Goal: Task Accomplishment & Management: Manage account settings

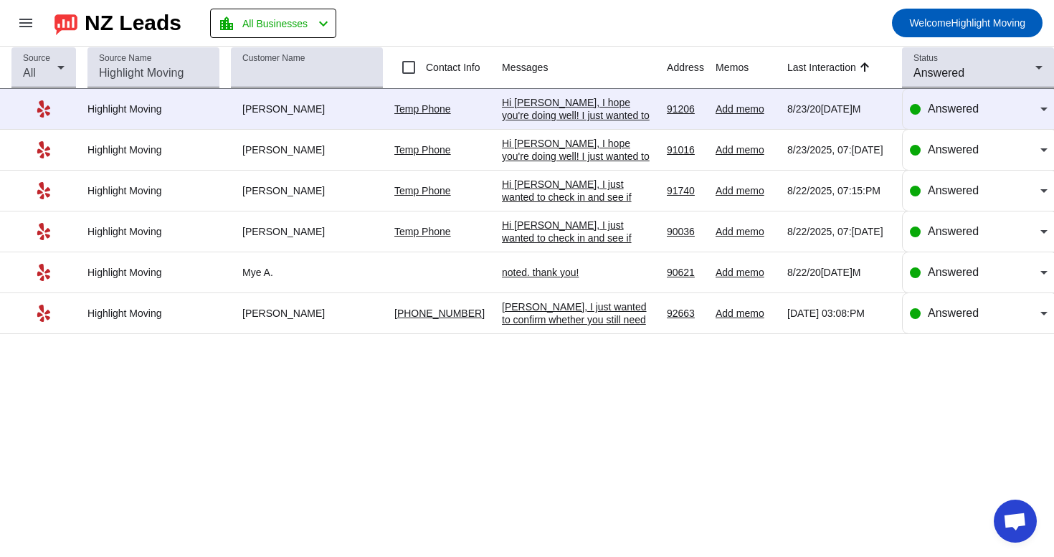
click at [573, 279] on div "noted. thank you!" at bounding box center [578, 272] width 153 height 13
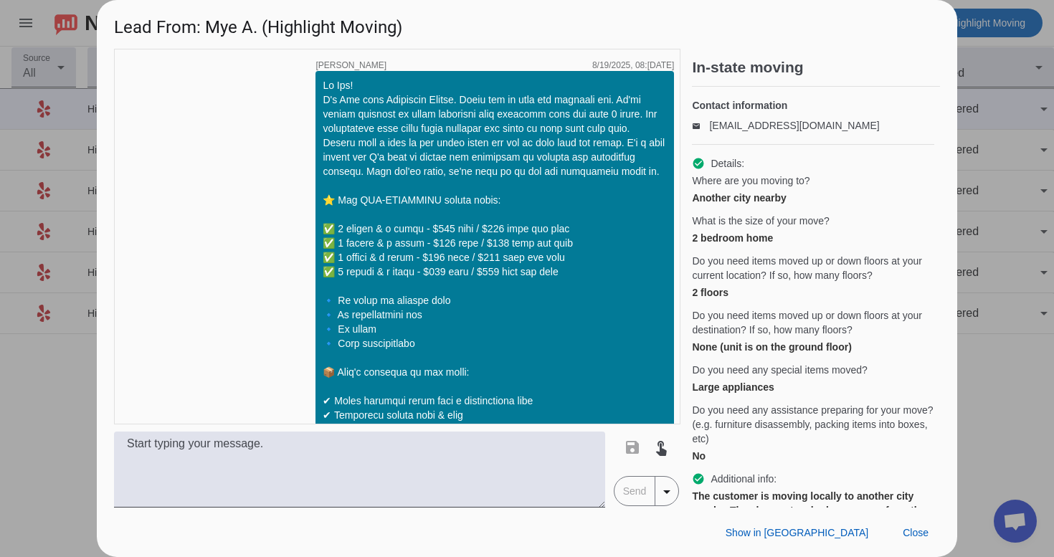
scroll to position [1512, 0]
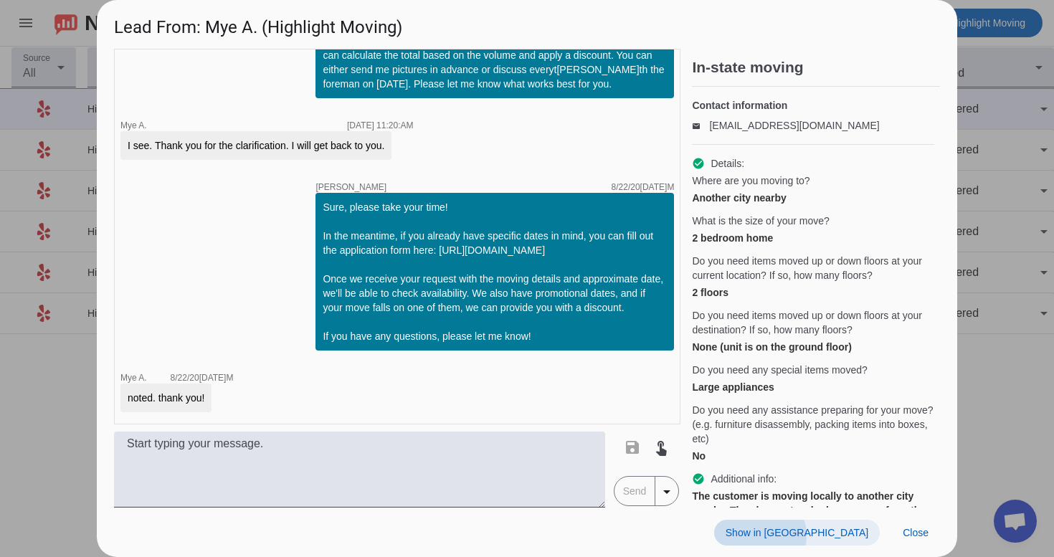
click at [841, 536] on span "Show in [GEOGRAPHIC_DATA]" at bounding box center [796, 532] width 143 height 11
click at [899, 529] on span at bounding box center [915, 533] width 49 height 26
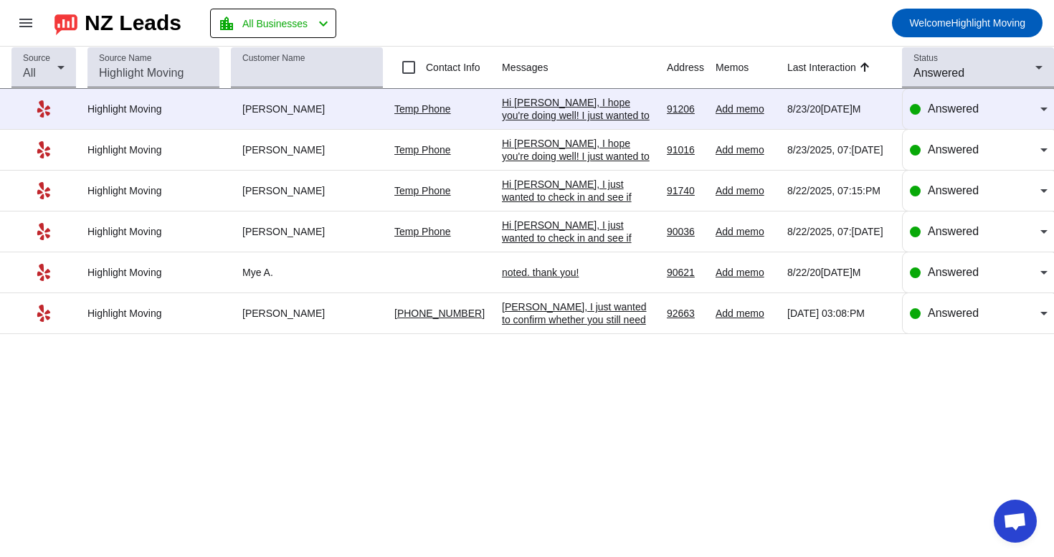
scroll to position [0, 0]
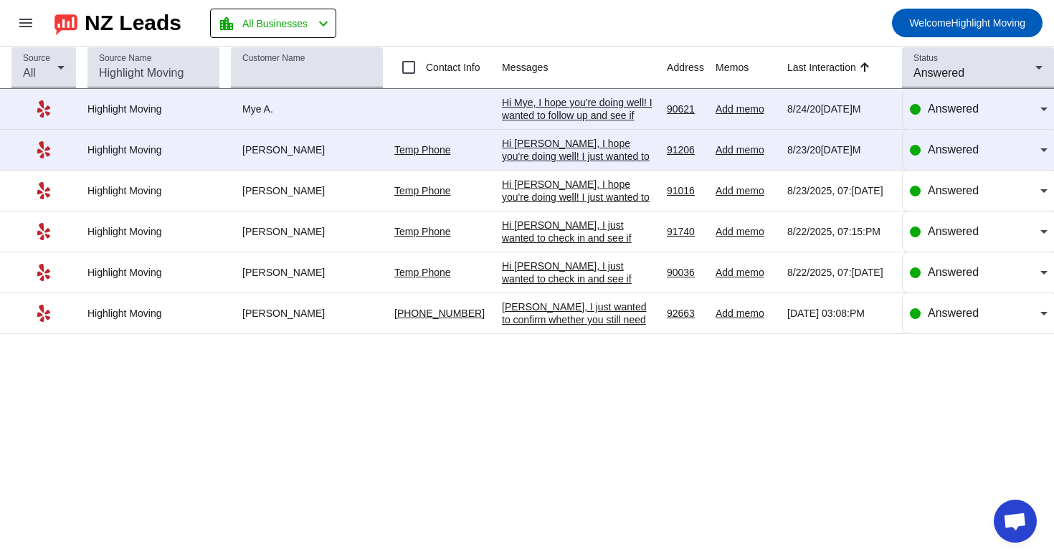
click at [527, 269] on div "Hi [PERSON_NAME], I just wanted to check in and see if you're still considering…" at bounding box center [578, 336] width 153 height 155
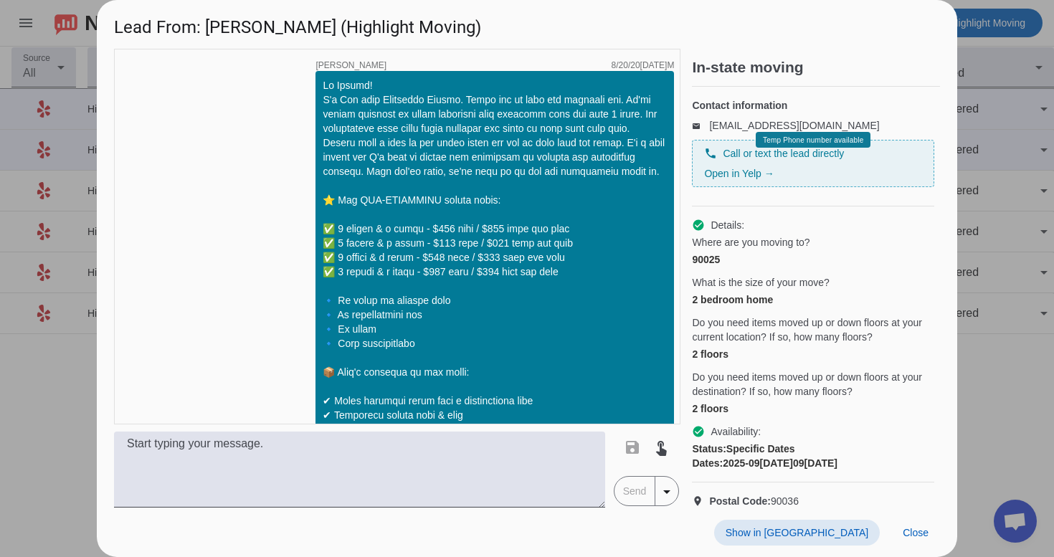
scroll to position [1300, 0]
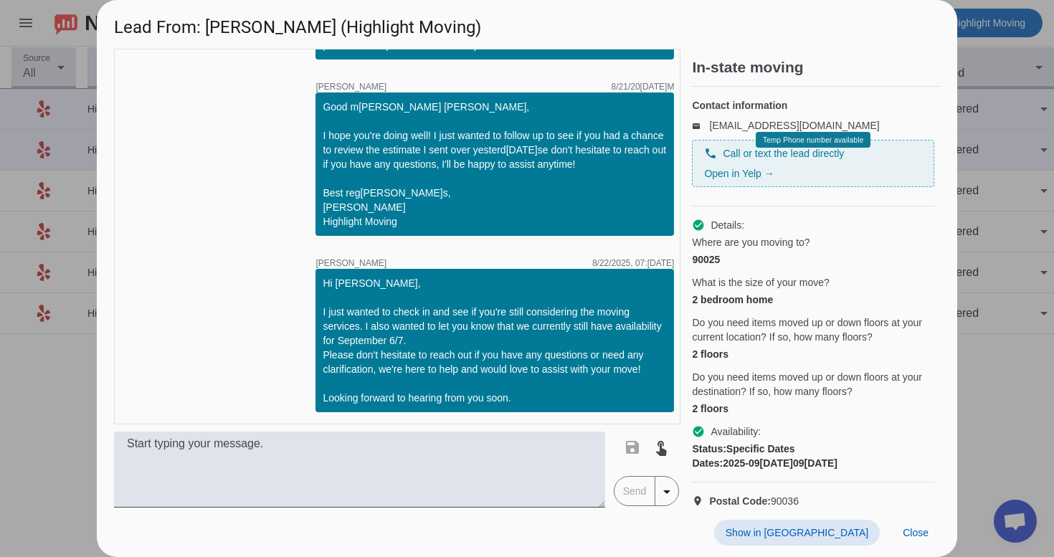
click at [829, 521] on span at bounding box center [797, 533] width 166 height 26
click at [918, 538] on span "Close" at bounding box center [915, 532] width 26 height 11
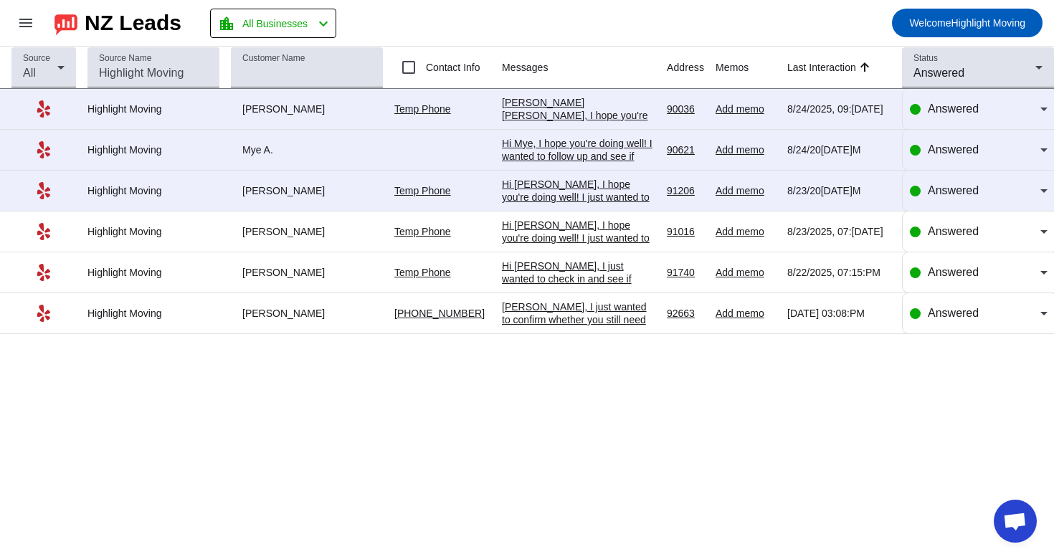
click at [588, 286] on div "Hi [PERSON_NAME], I just wanted to check in and see if you're still considering…" at bounding box center [578, 336] width 153 height 155
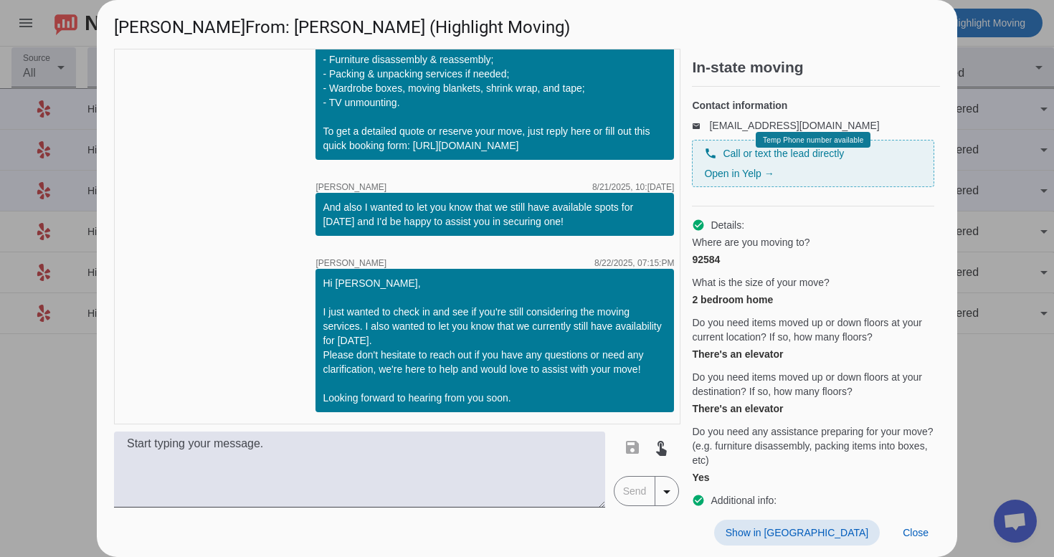
click at [854, 525] on span at bounding box center [797, 533] width 166 height 26
click at [904, 530] on span "Close" at bounding box center [915, 532] width 26 height 11
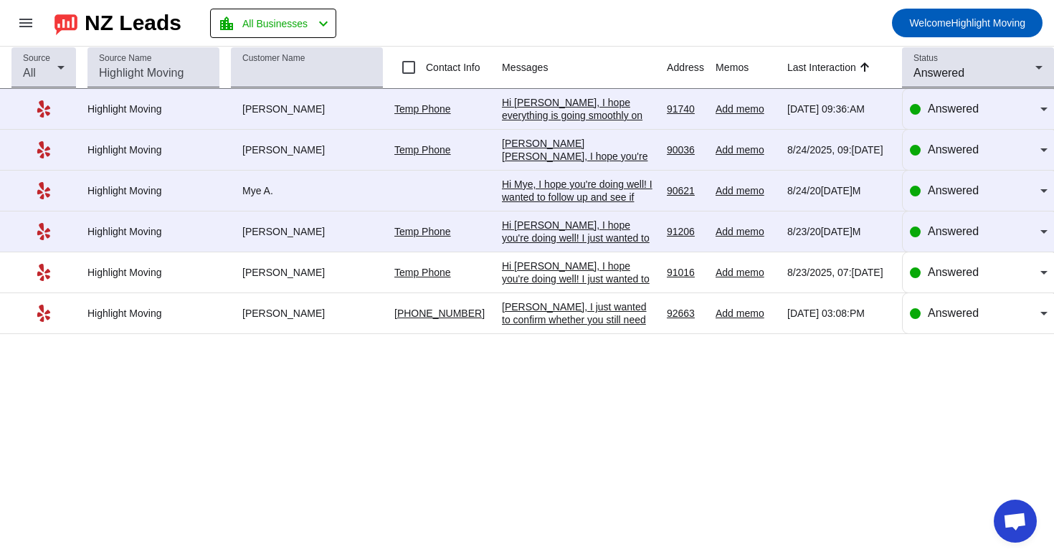
click at [573, 324] on div "[PERSON_NAME], I just wanted to confirm whether you still need the moving servi…" at bounding box center [578, 345] width 153 height 90
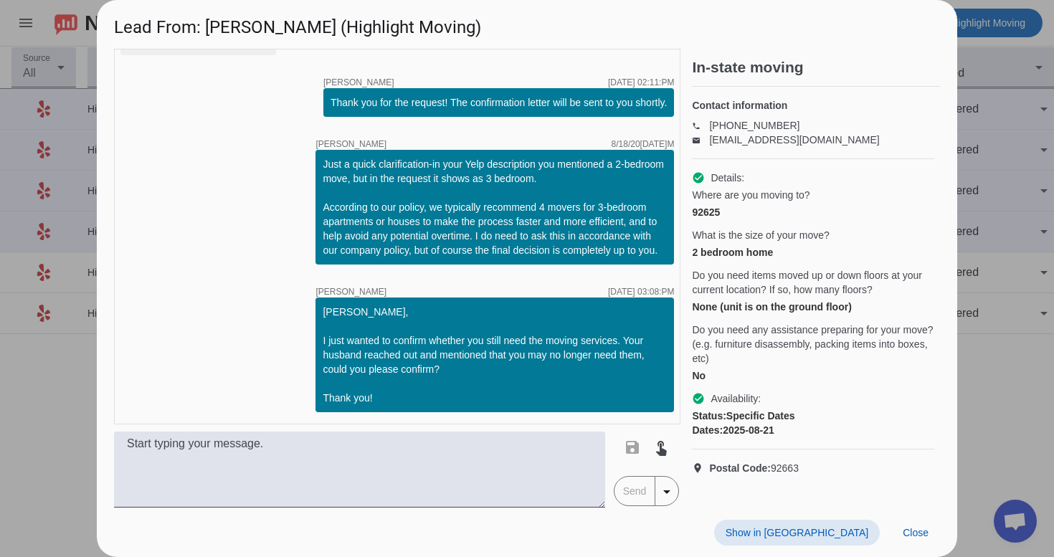
click at [839, 535] on span "Show in [GEOGRAPHIC_DATA]" at bounding box center [796, 532] width 143 height 11
click at [907, 535] on span "Close" at bounding box center [915, 532] width 26 height 11
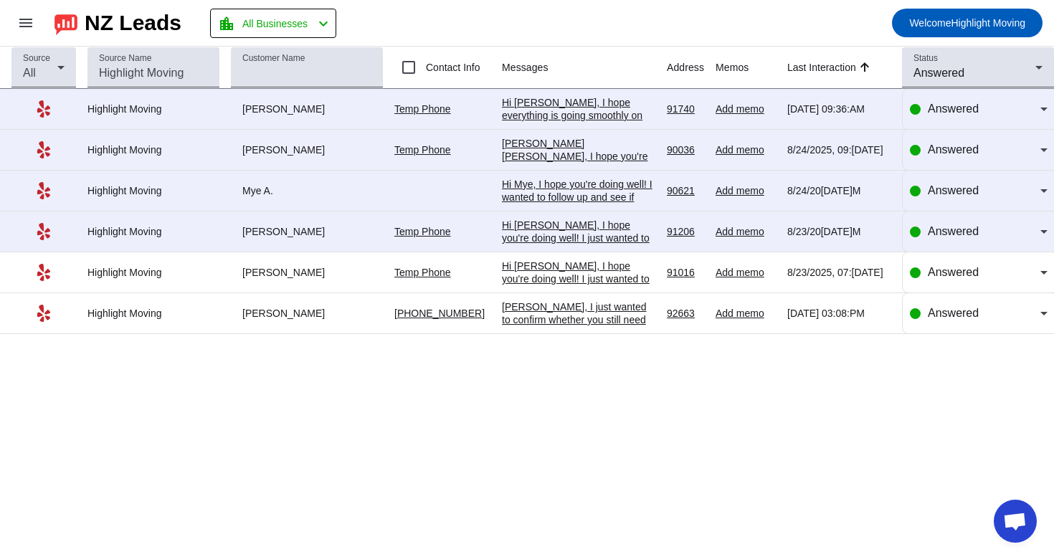
click at [591, 273] on div "Hi [PERSON_NAME], I hope you're doing well! I just wanted to follow up and see …" at bounding box center [578, 356] width 153 height 194
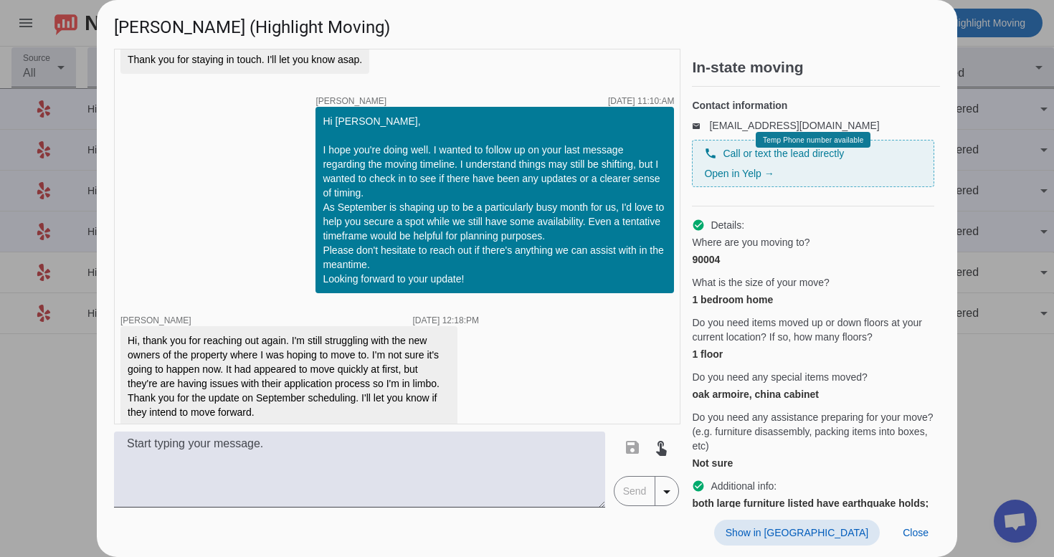
scroll to position [2456, 0]
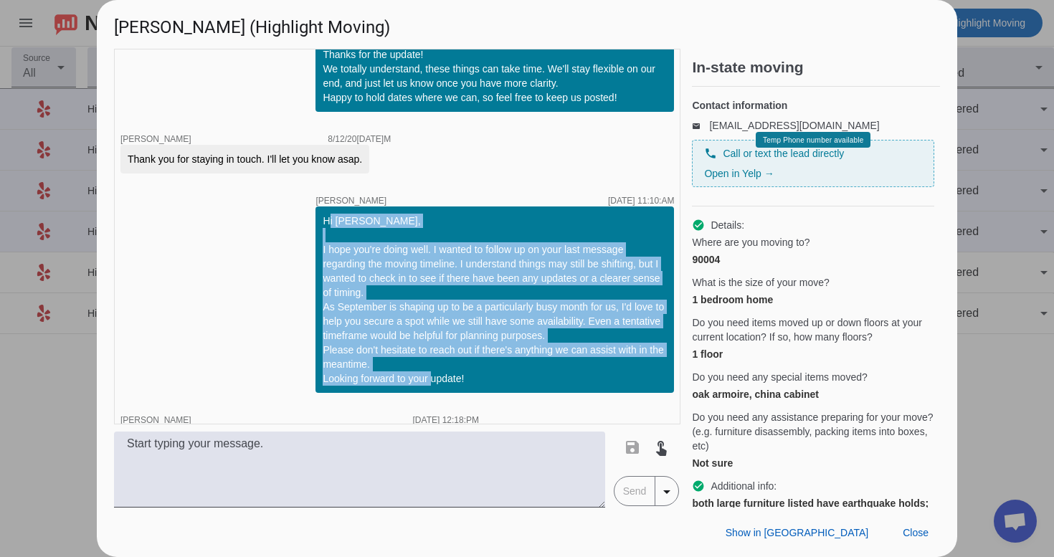
drag, startPoint x: 325, startPoint y: 234, endPoint x: 508, endPoint y: 388, distance: 239.0
click at [508, 386] on div "Hi [PERSON_NAME], I hope you're doing well. I wanted to follow up on your last …" at bounding box center [495, 300] width 344 height 172
copy div "[PERSON_NAME]i [PERSON_NAME], I hope you're doing well. I wanted to follow up o…"
click at [988, 381] on div at bounding box center [527, 278] width 1054 height 557
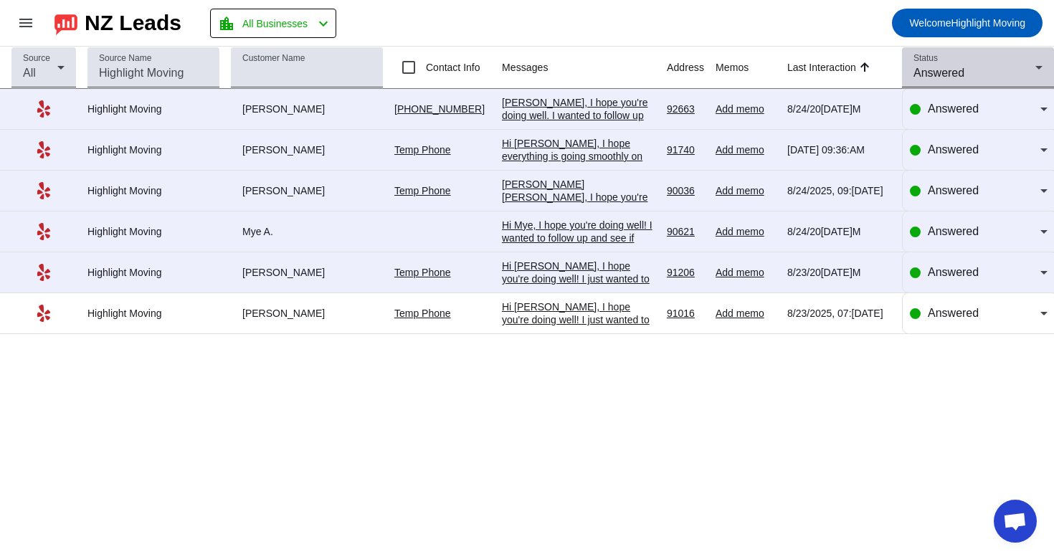
click at [965, 75] on div "Answered" at bounding box center [974, 73] width 122 height 17
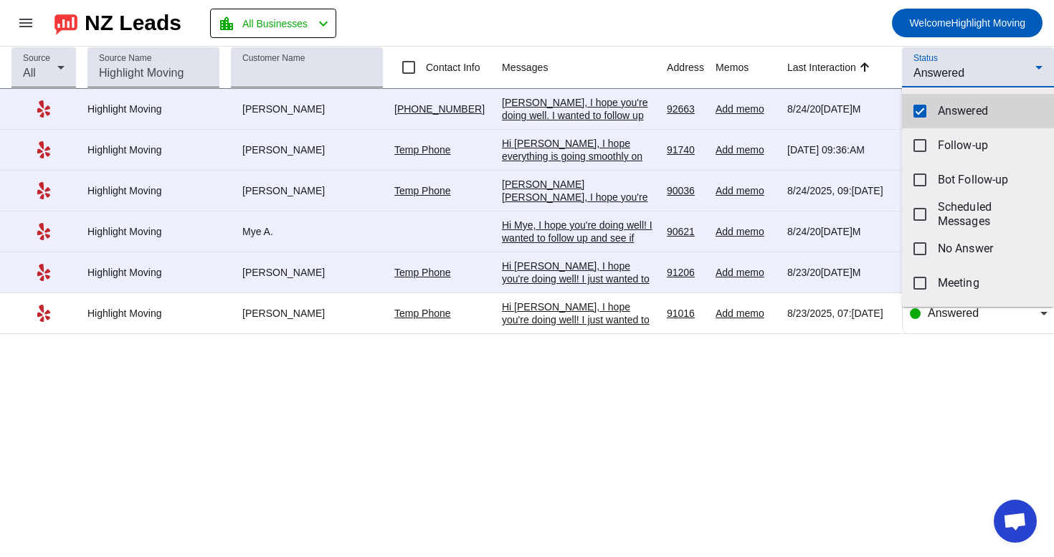
click at [943, 110] on span "Answered" at bounding box center [989, 111] width 105 height 14
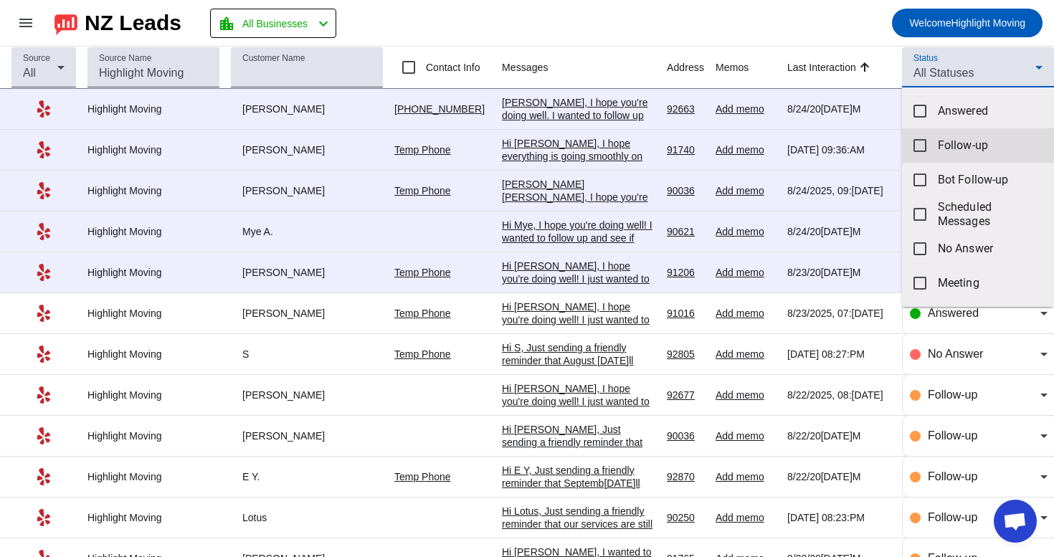
click at [945, 150] on span "Follow-up" at bounding box center [989, 145] width 105 height 14
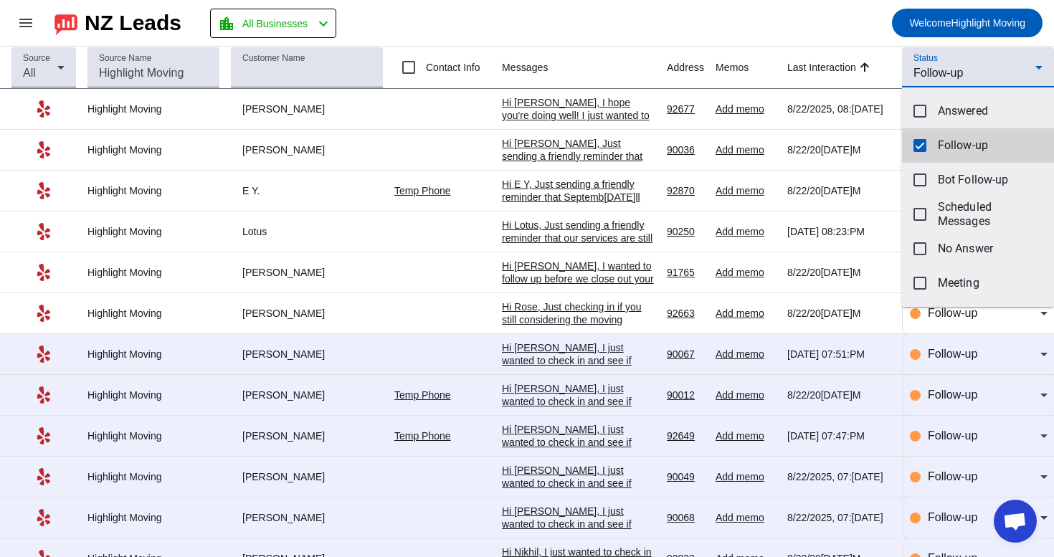
click at [920, 140] on mat-pseudo-checkbox at bounding box center [919, 145] width 13 height 13
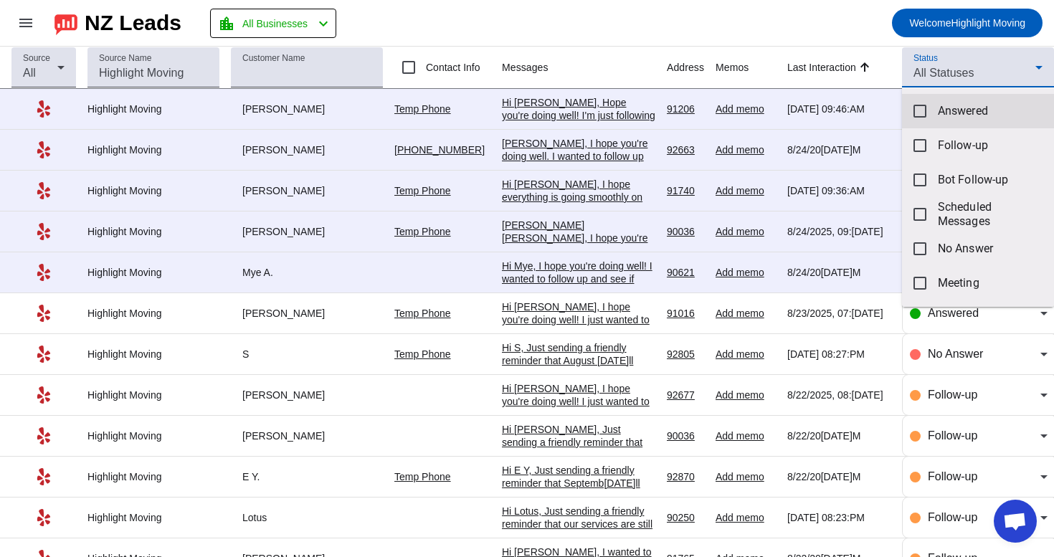
click at [920, 113] on mat-pseudo-checkbox at bounding box center [919, 111] width 13 height 13
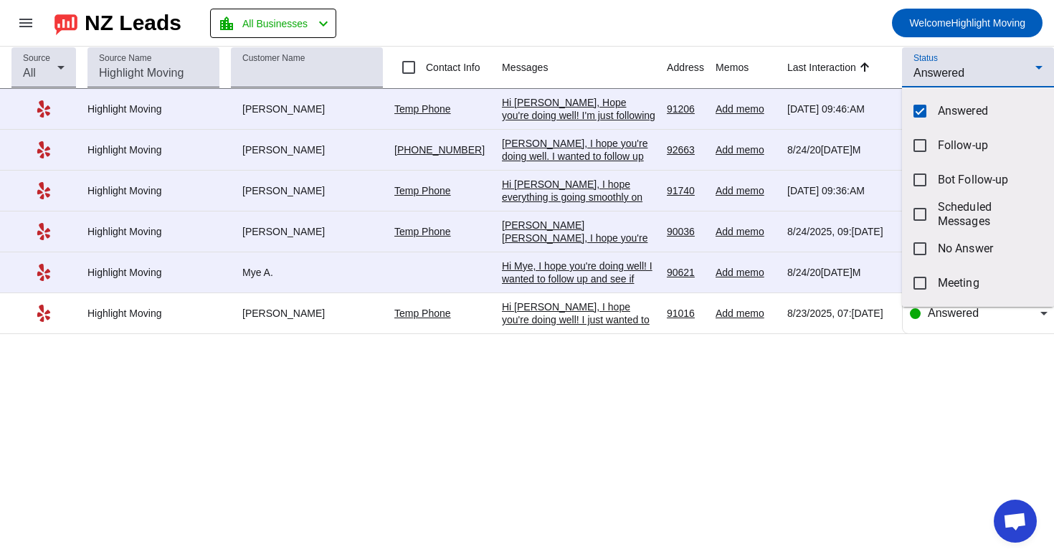
click at [791, 30] on div at bounding box center [527, 278] width 1054 height 557
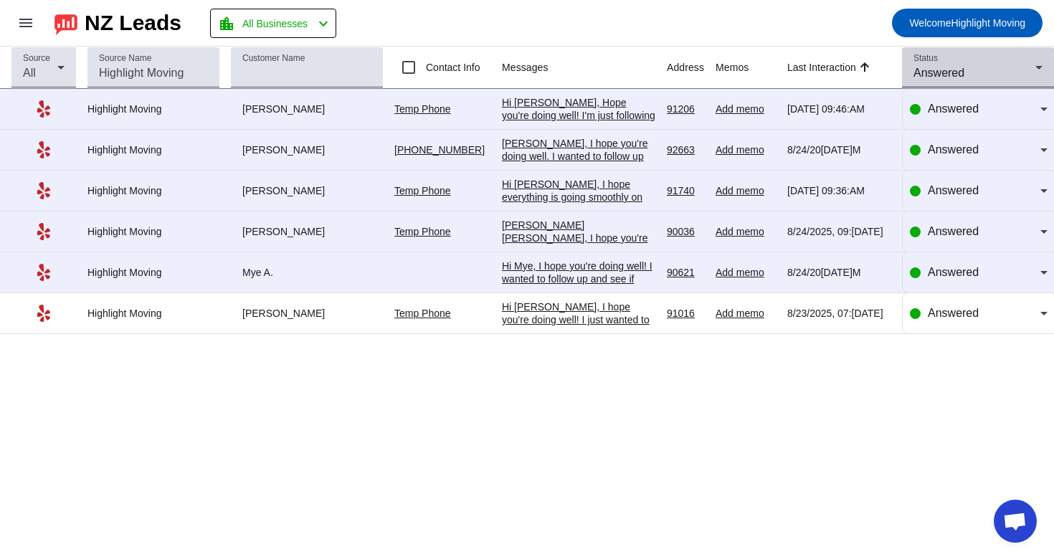
click at [929, 70] on span "Answered" at bounding box center [938, 73] width 51 height 12
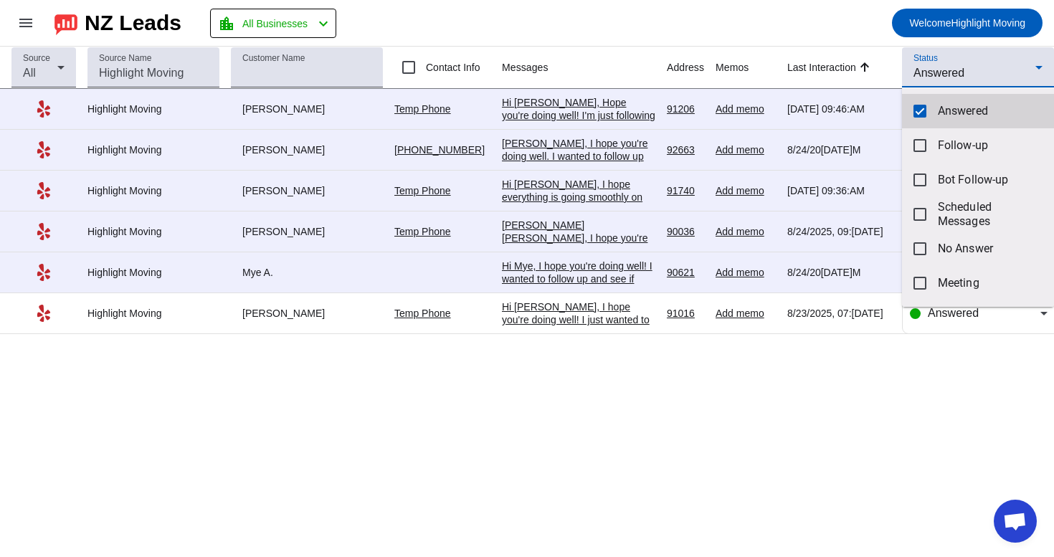
click at [924, 113] on mat-pseudo-checkbox at bounding box center [919, 111] width 13 height 13
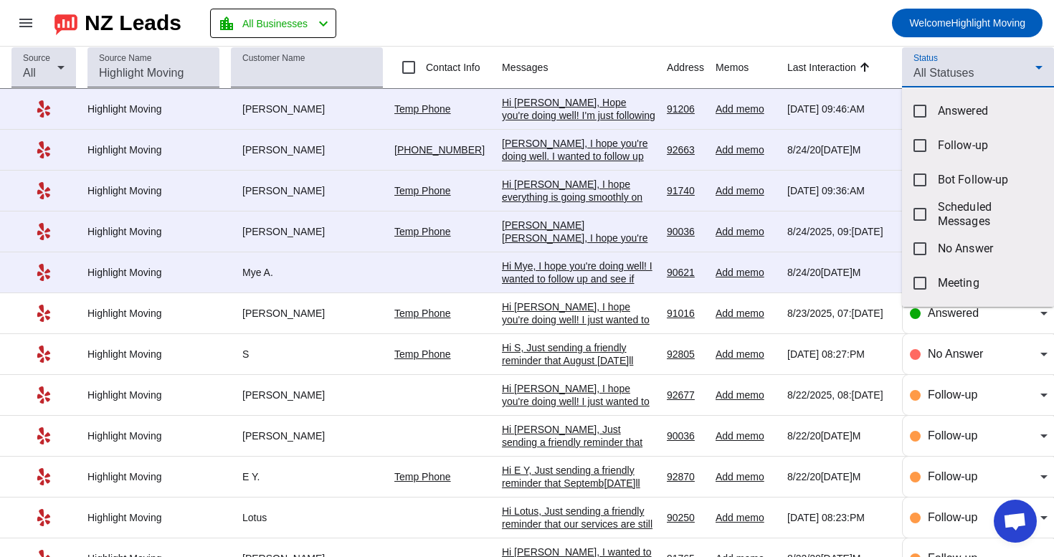
click at [955, 78] on div at bounding box center [527, 278] width 1054 height 557
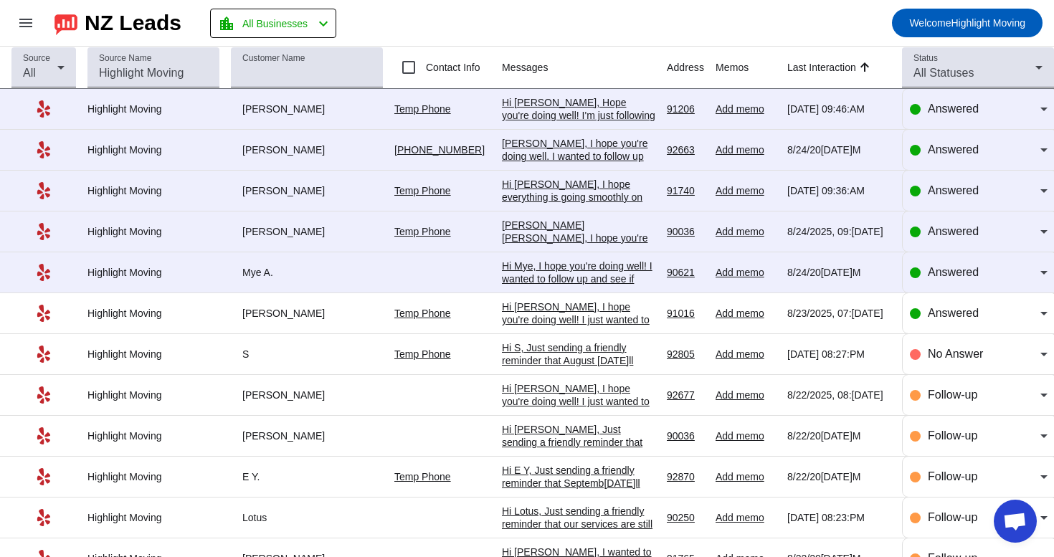
click at [955, 78] on span "All Statuses" at bounding box center [943, 73] width 60 height 12
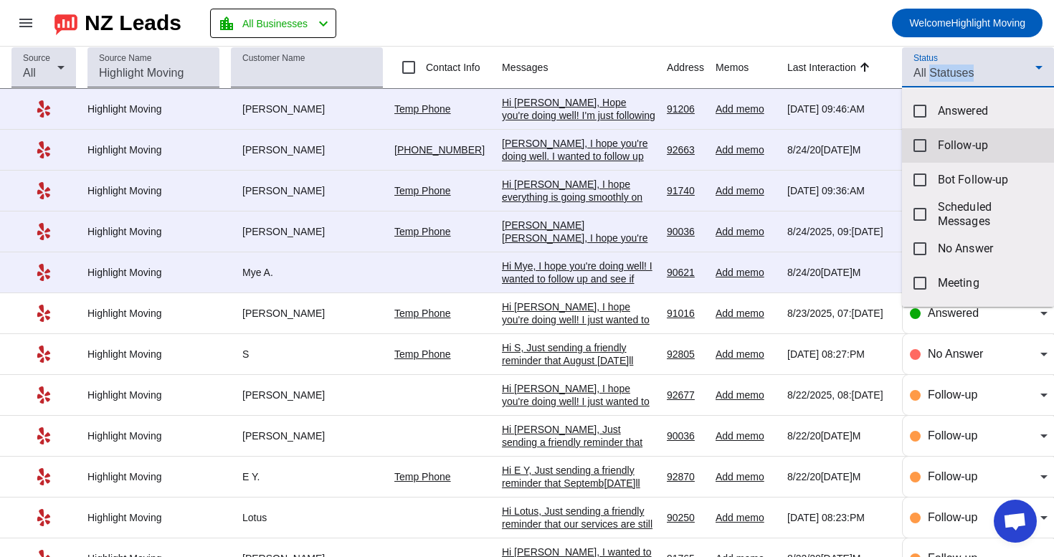
click at [963, 151] on span "Follow-up" at bounding box center [989, 145] width 105 height 14
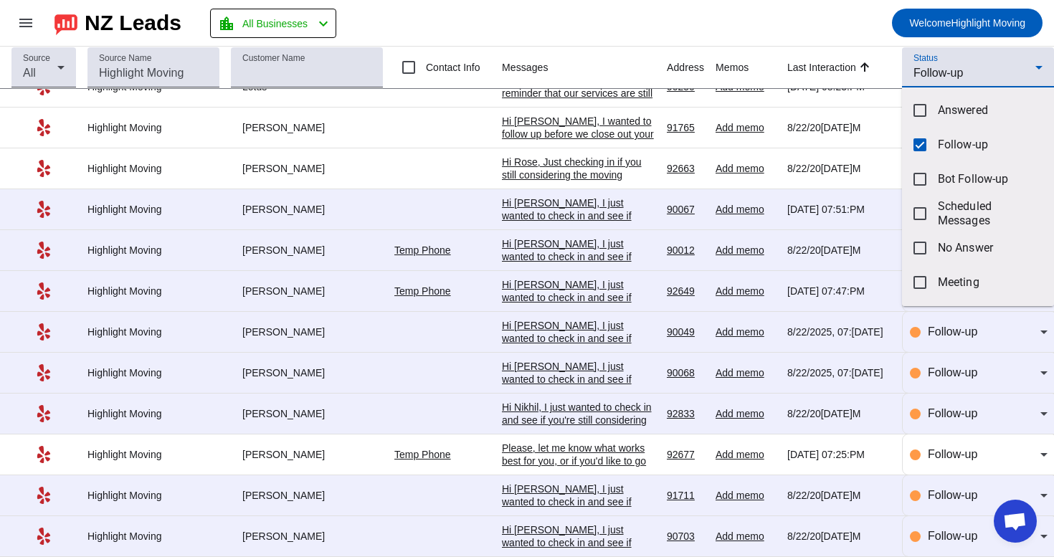
scroll to position [0, 0]
click at [550, 527] on div at bounding box center [527, 278] width 1054 height 557
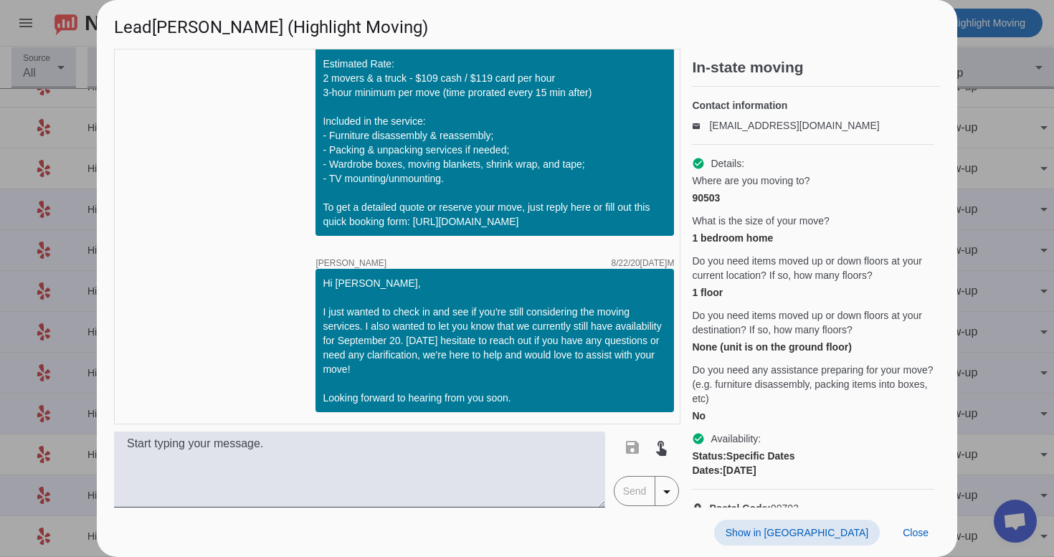
click at [841, 530] on span "Show in [GEOGRAPHIC_DATA]" at bounding box center [796, 532] width 143 height 11
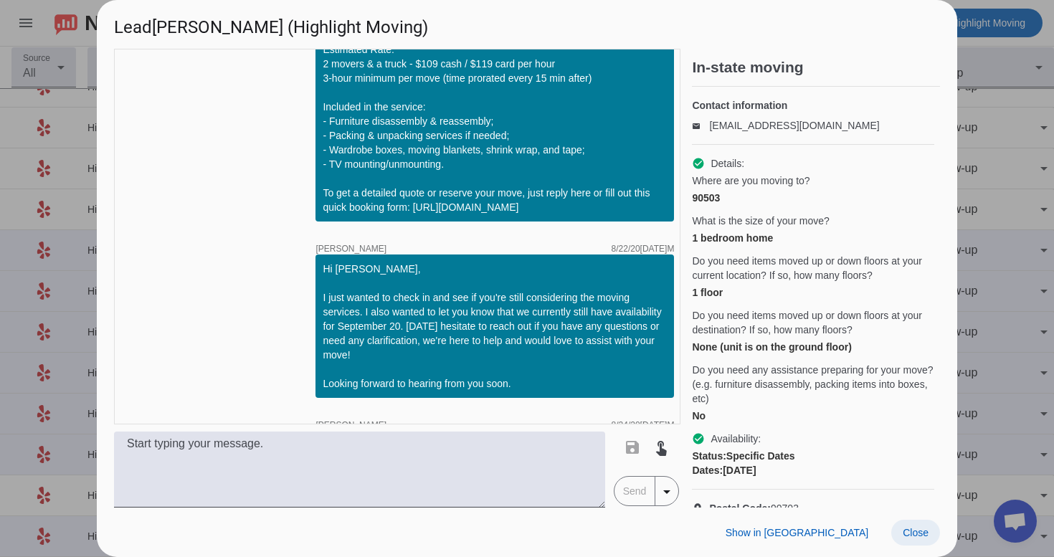
click at [922, 535] on span "Close" at bounding box center [915, 532] width 26 height 11
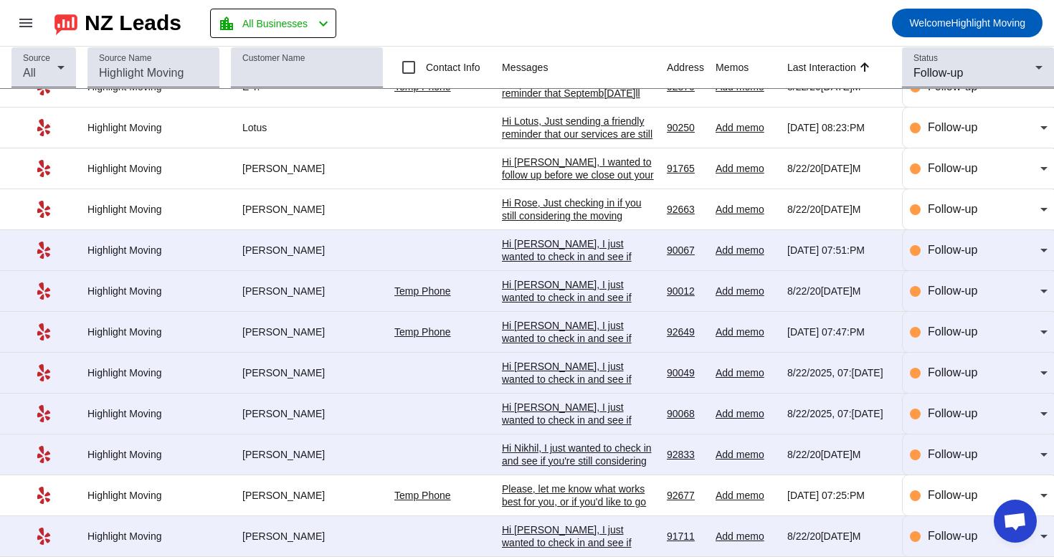
scroll to position [0, 0]
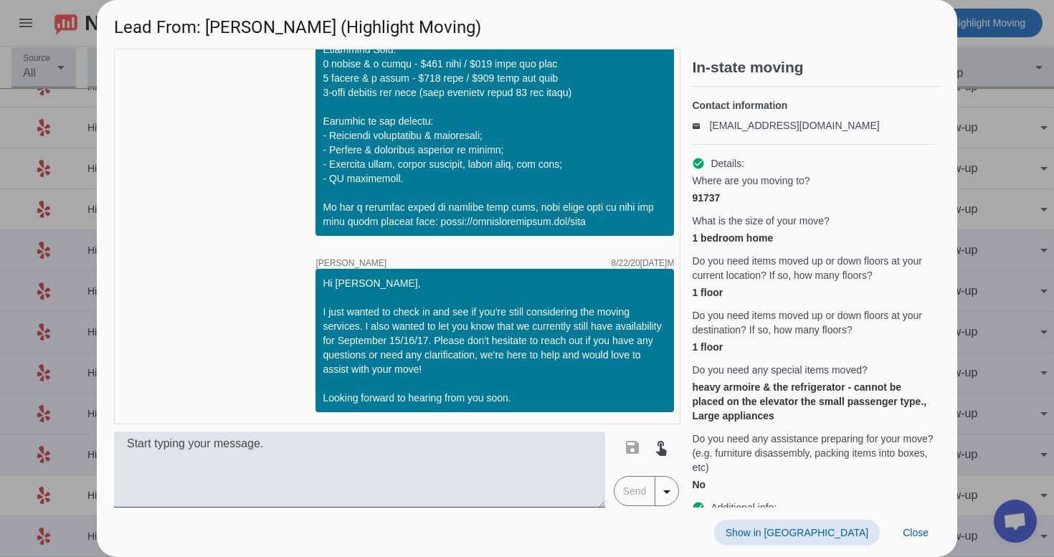
scroll to position [2169, 0]
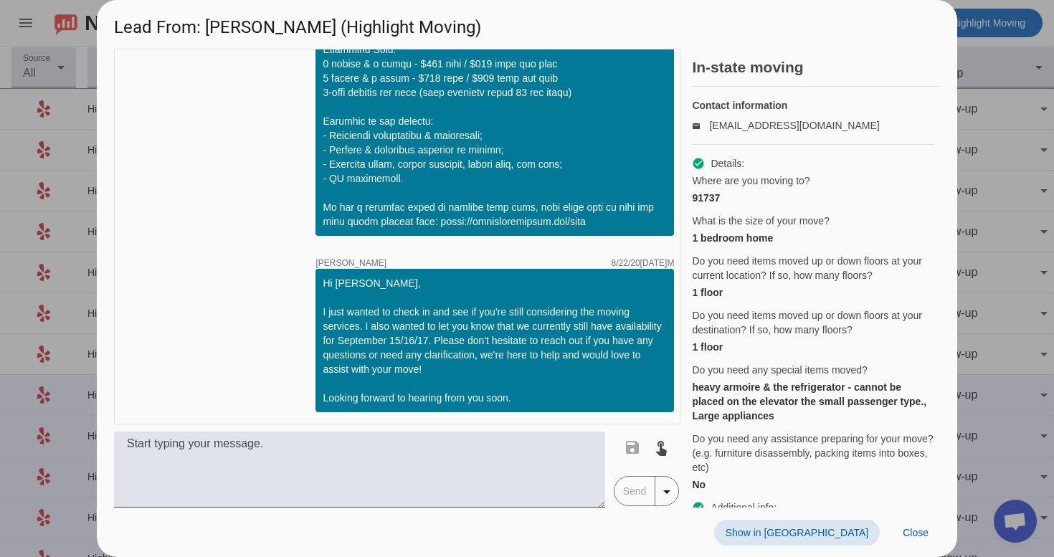
click at [821, 528] on span "Show in [GEOGRAPHIC_DATA]" at bounding box center [796, 532] width 143 height 11
click at [919, 538] on span "Close" at bounding box center [915, 532] width 26 height 11
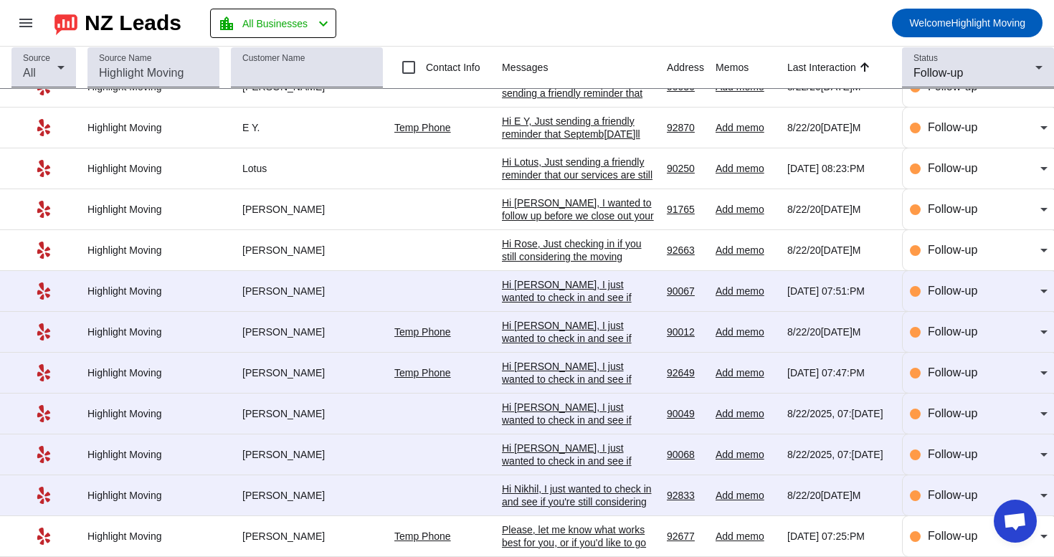
scroll to position [156, 0]
click at [550, 538] on div "Please, let me know what works best for you, or if you'd like to go over any sp…" at bounding box center [578, 542] width 153 height 39
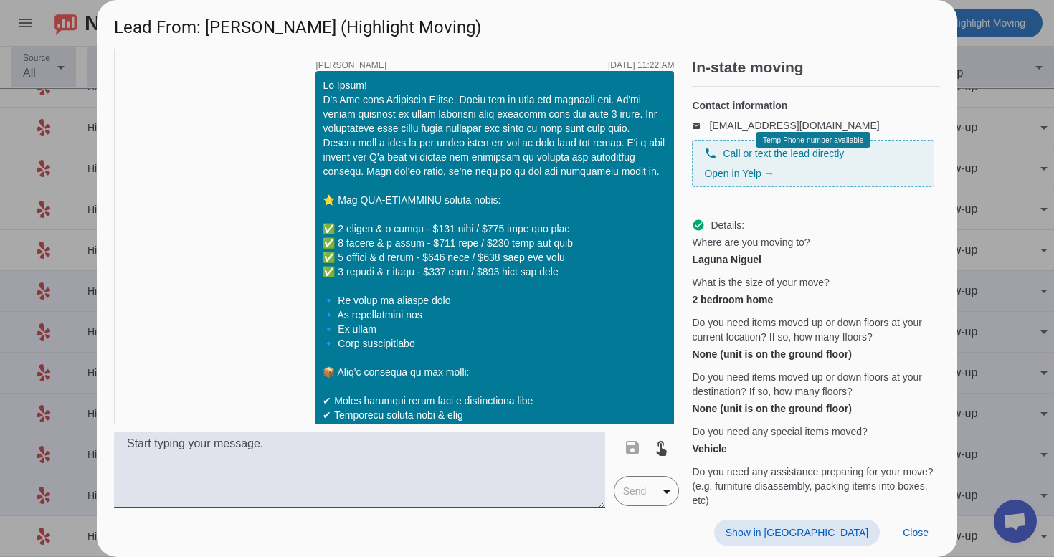
scroll to position [933, 0]
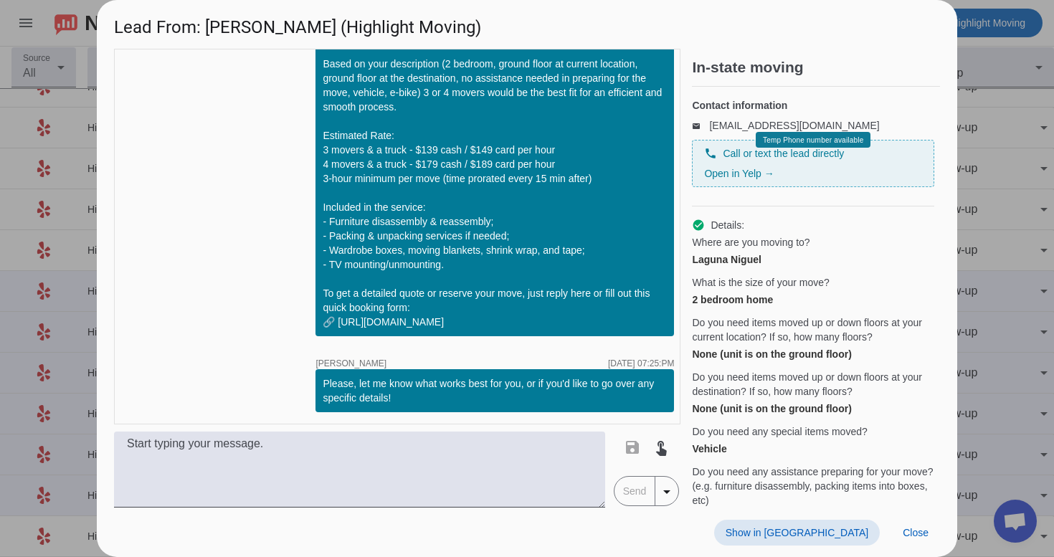
click at [861, 533] on span "Show in [GEOGRAPHIC_DATA]" at bounding box center [796, 532] width 143 height 11
click at [921, 541] on span at bounding box center [915, 533] width 49 height 26
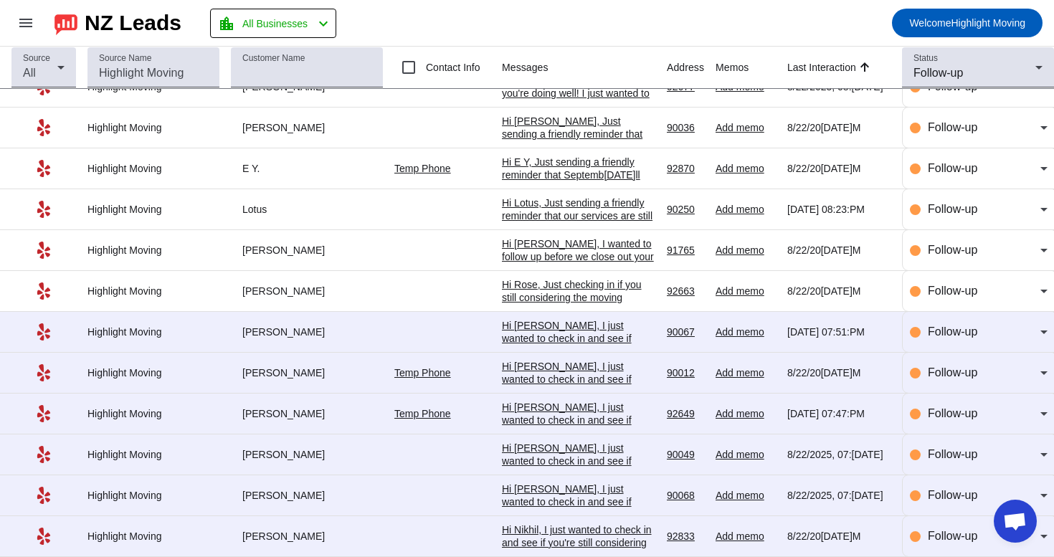
scroll to position [156, 0]
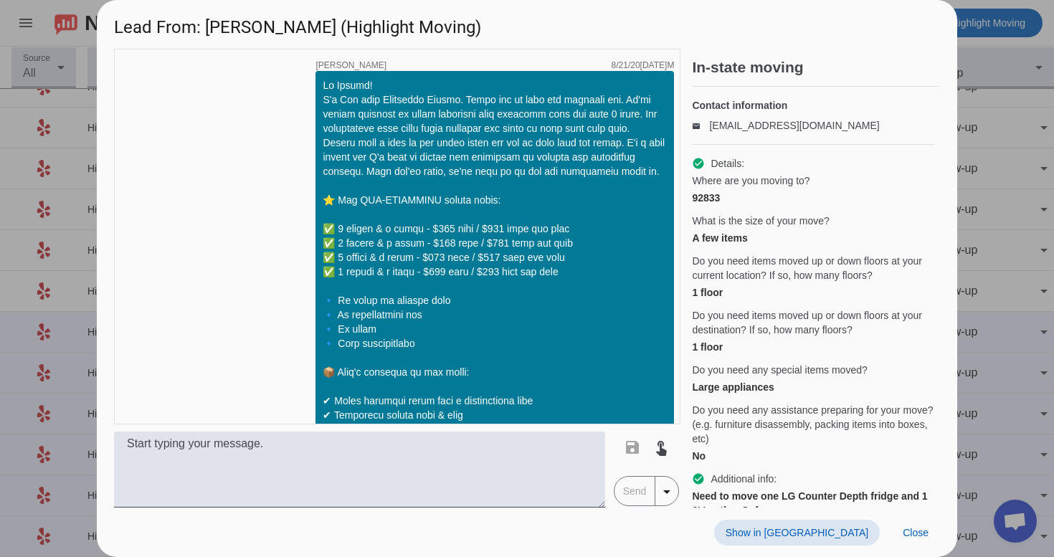
scroll to position [962, 0]
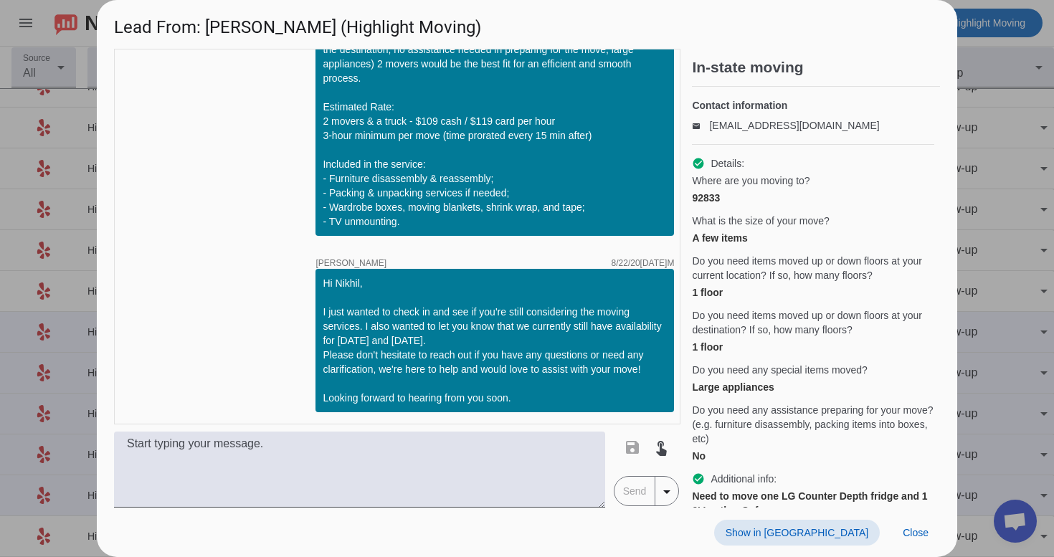
click at [827, 538] on span at bounding box center [797, 533] width 166 height 26
click at [925, 527] on span "Close" at bounding box center [915, 532] width 26 height 11
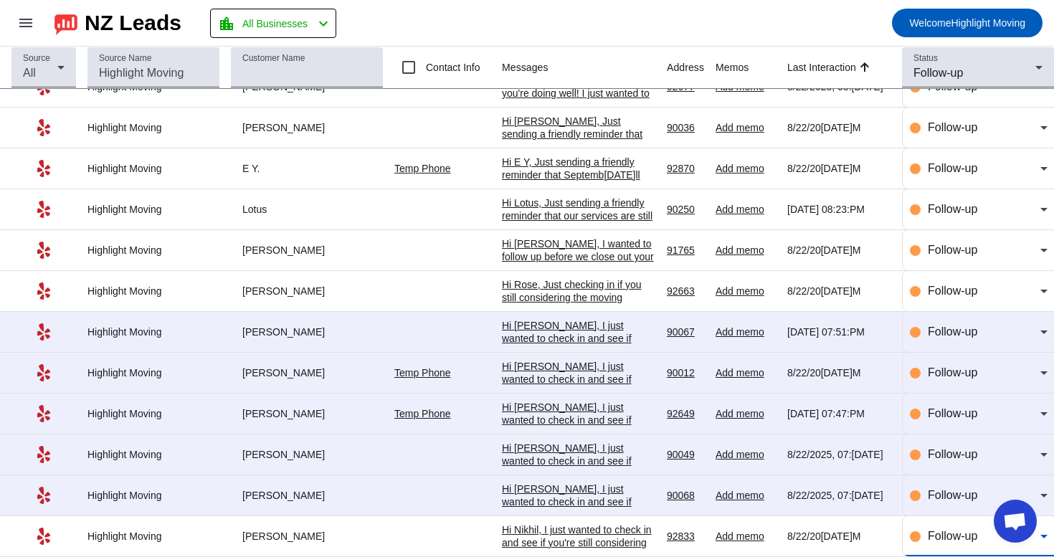
click at [947, 535] on span "Follow-up" at bounding box center [951, 536] width 49 height 12
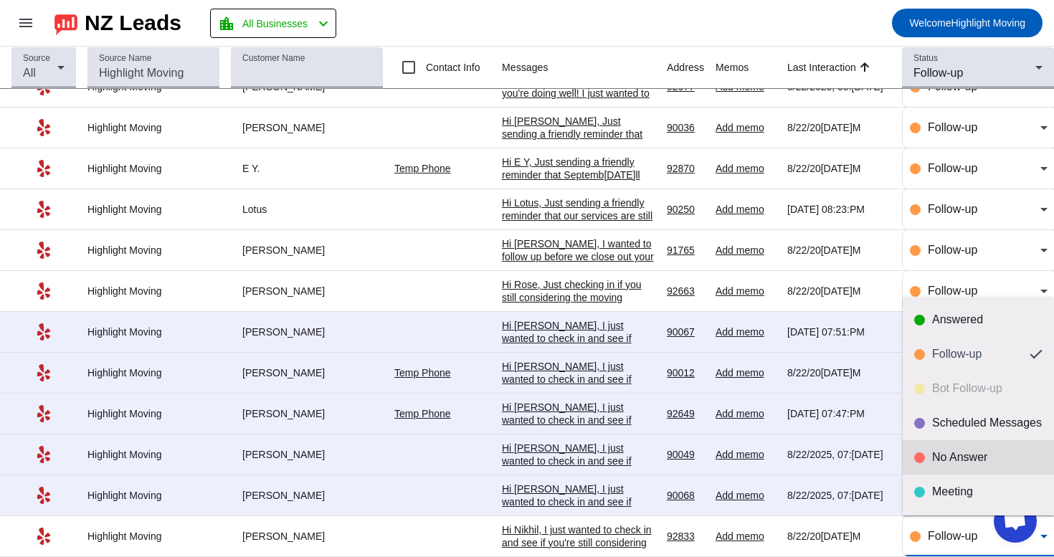
click at [976, 463] on div "No Answer" at bounding box center [987, 457] width 110 height 14
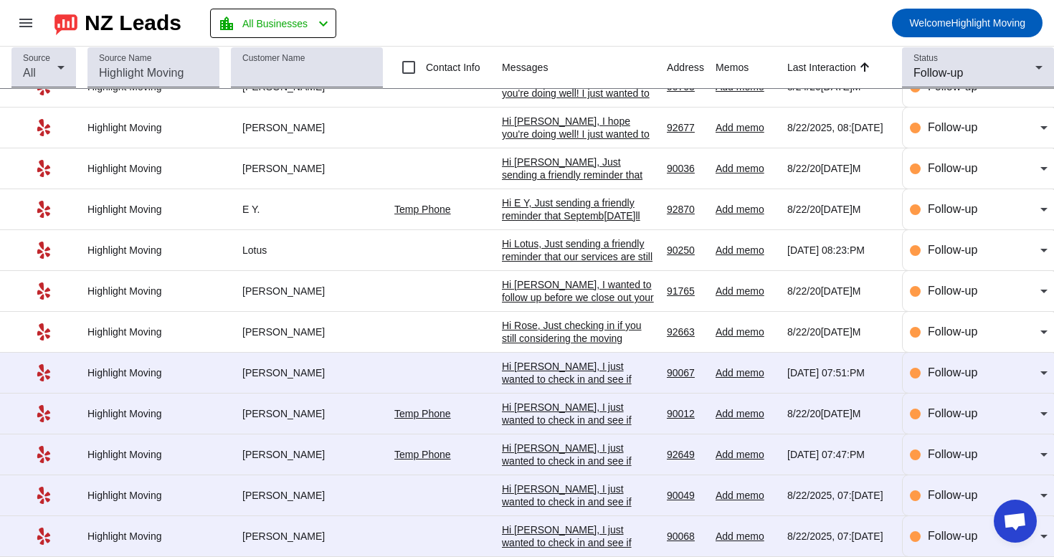
scroll to position [0, 0]
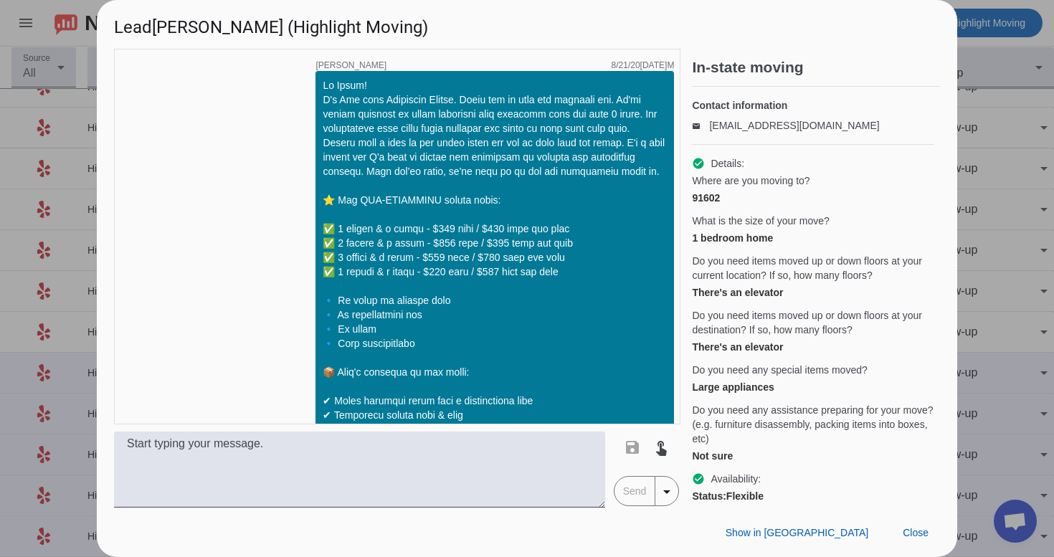
scroll to position [1019, 0]
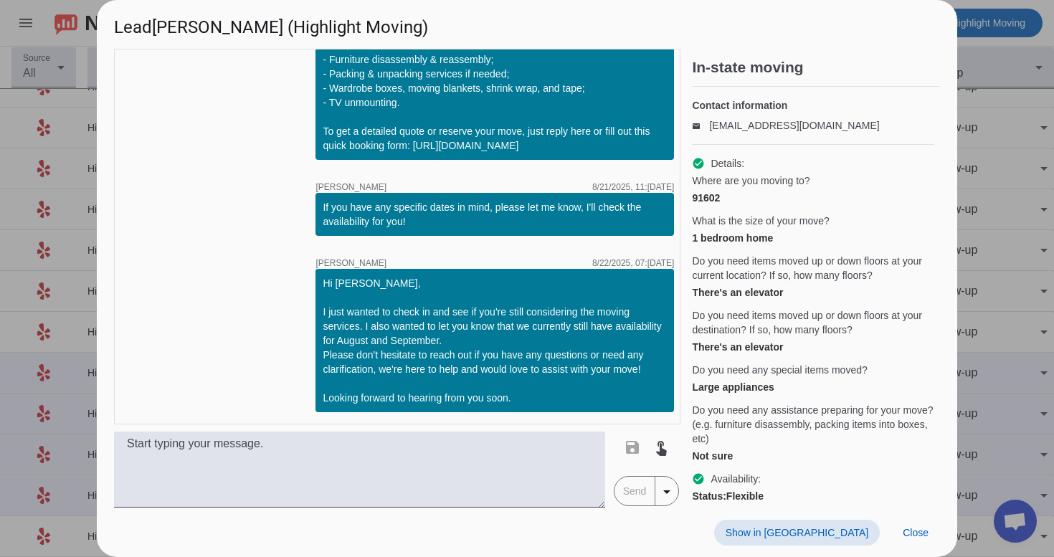
click at [844, 521] on span at bounding box center [797, 533] width 166 height 26
click at [907, 540] on span at bounding box center [915, 533] width 49 height 26
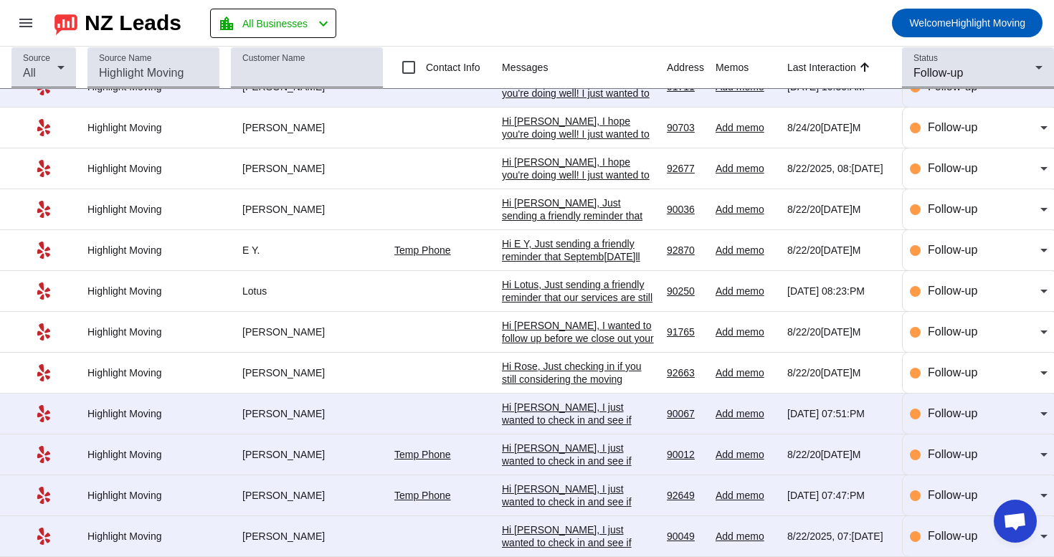
scroll to position [115, 0]
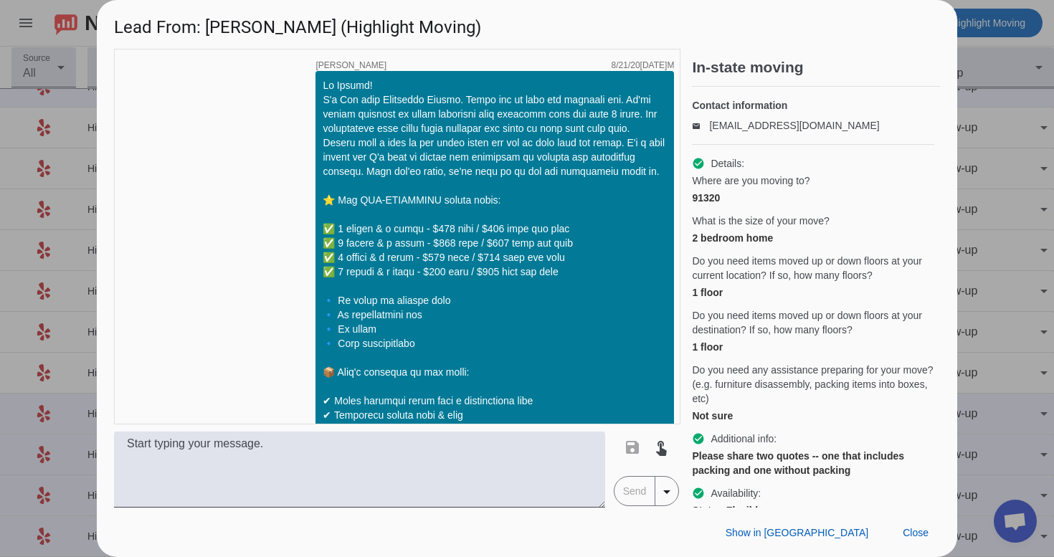
scroll to position [1062, 0]
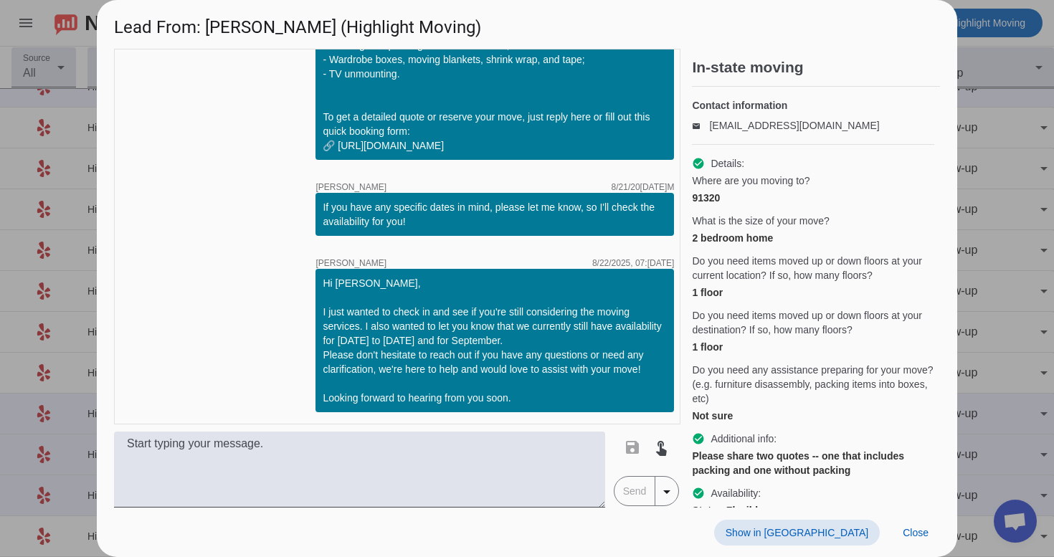
click at [846, 529] on span "Show in [GEOGRAPHIC_DATA]" at bounding box center [796, 532] width 143 height 11
click at [921, 538] on span "Close" at bounding box center [915, 532] width 26 height 11
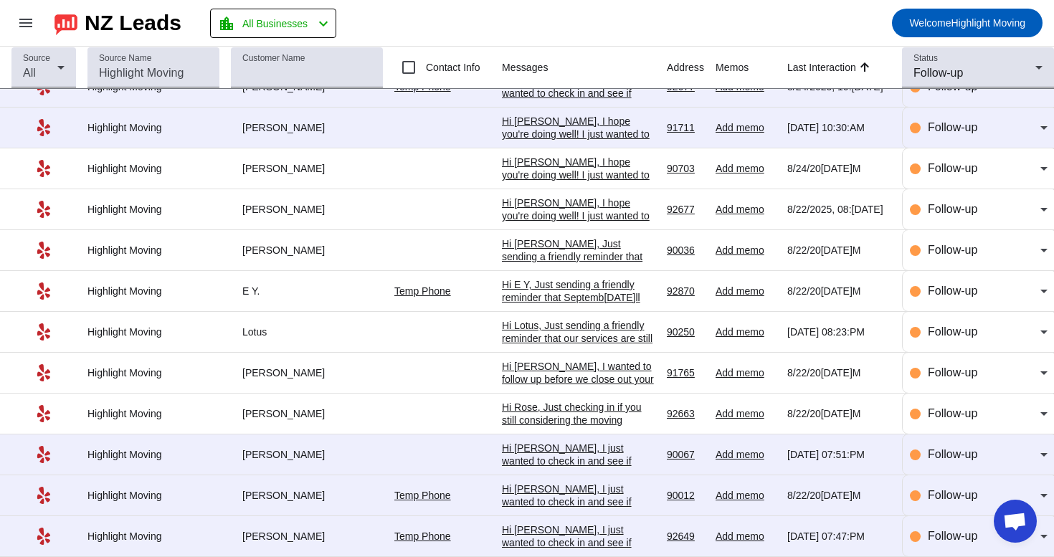
scroll to position [115, 0]
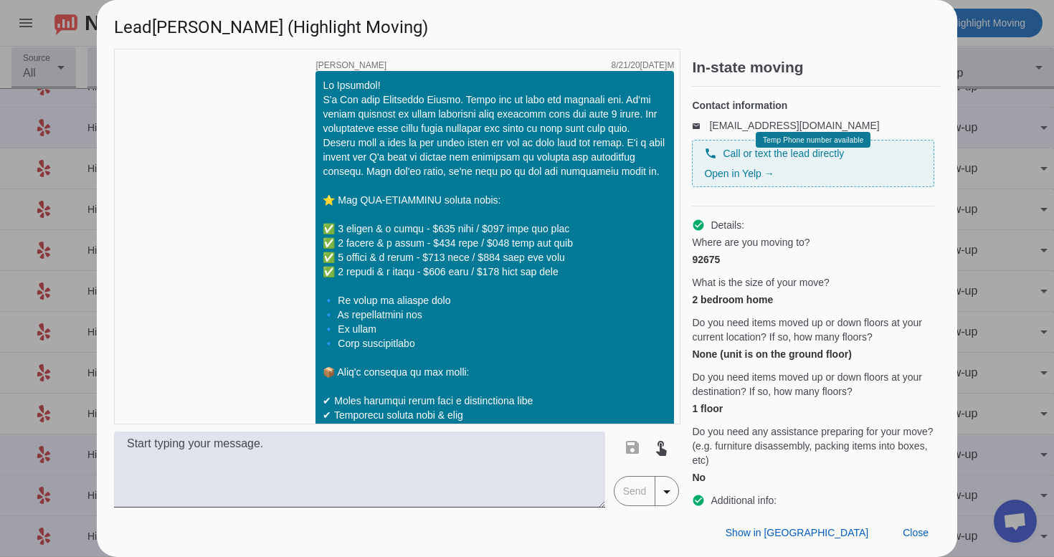
scroll to position [990, 0]
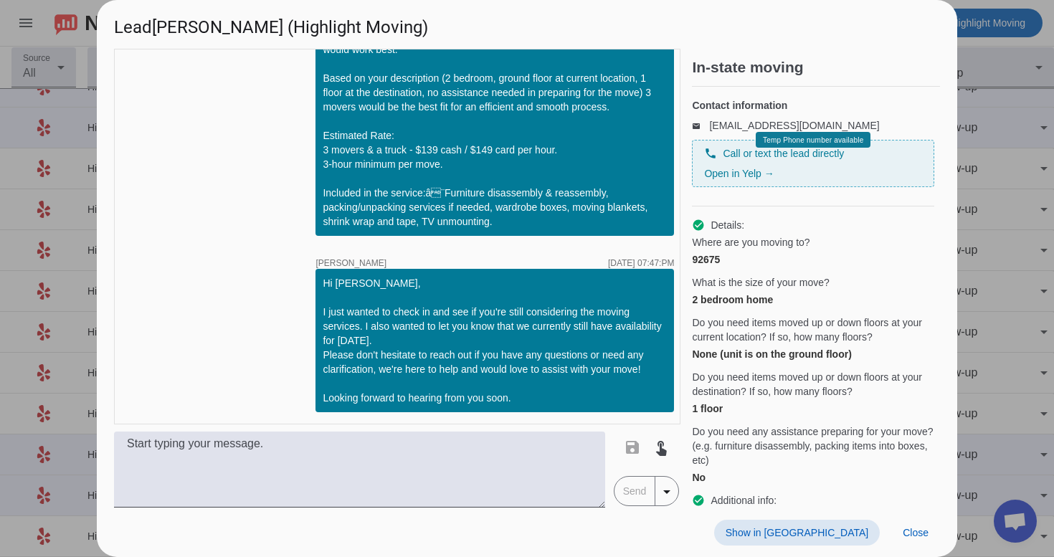
click at [820, 532] on span "Show in [GEOGRAPHIC_DATA]" at bounding box center [796, 532] width 143 height 11
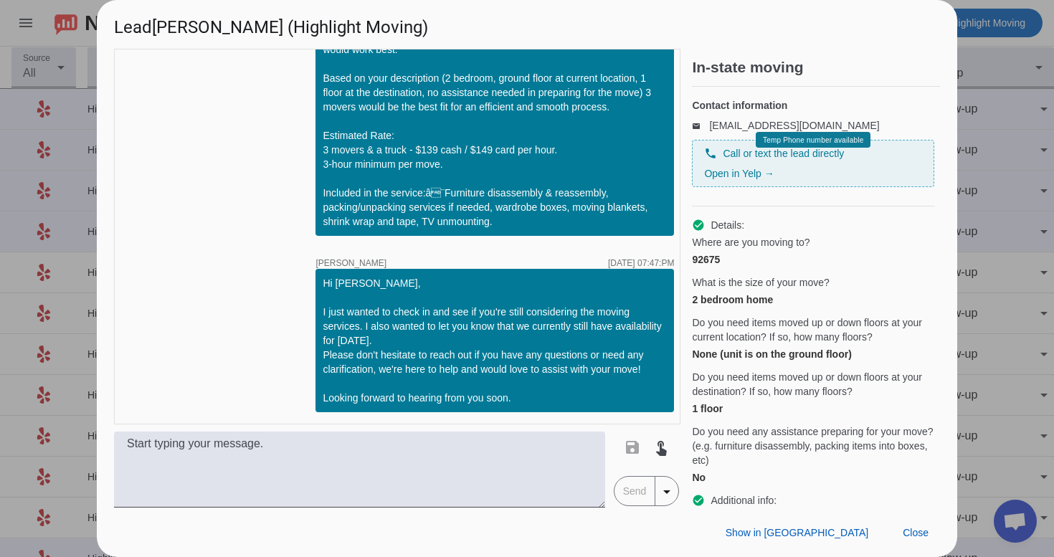
click at [906, 517] on div "Show in Yelp Close" at bounding box center [527, 531] width 860 height 49
click at [906, 533] on span "Close" at bounding box center [915, 532] width 26 height 11
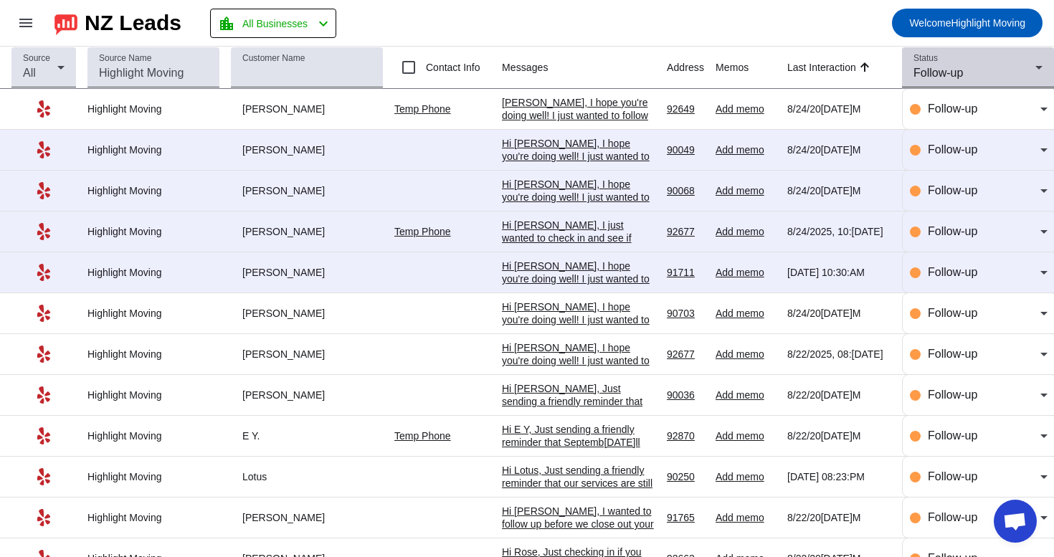
click at [999, 65] on div "Follow-up" at bounding box center [974, 73] width 122 height 17
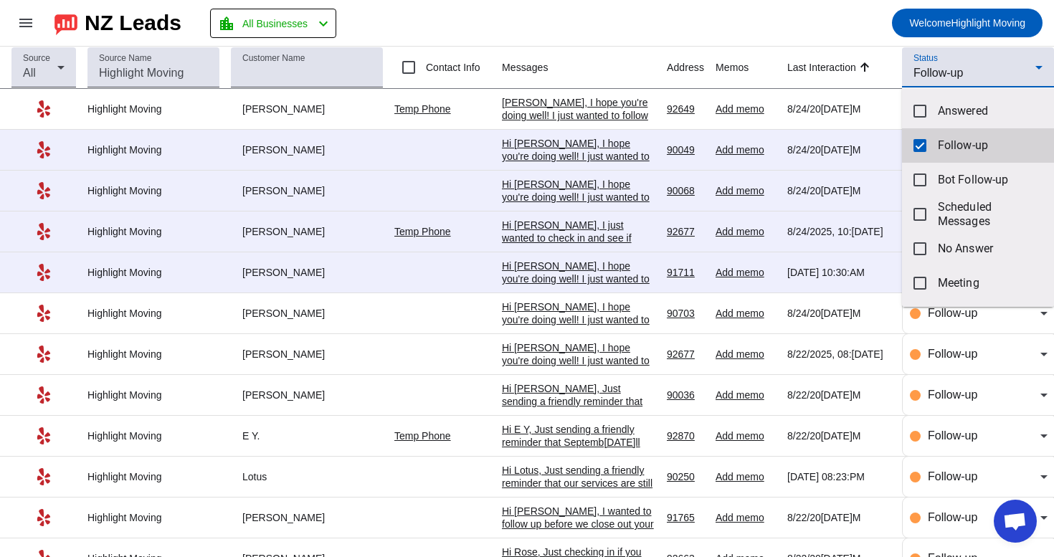
click at [912, 150] on mat-option "Follow-up" at bounding box center [978, 145] width 152 height 34
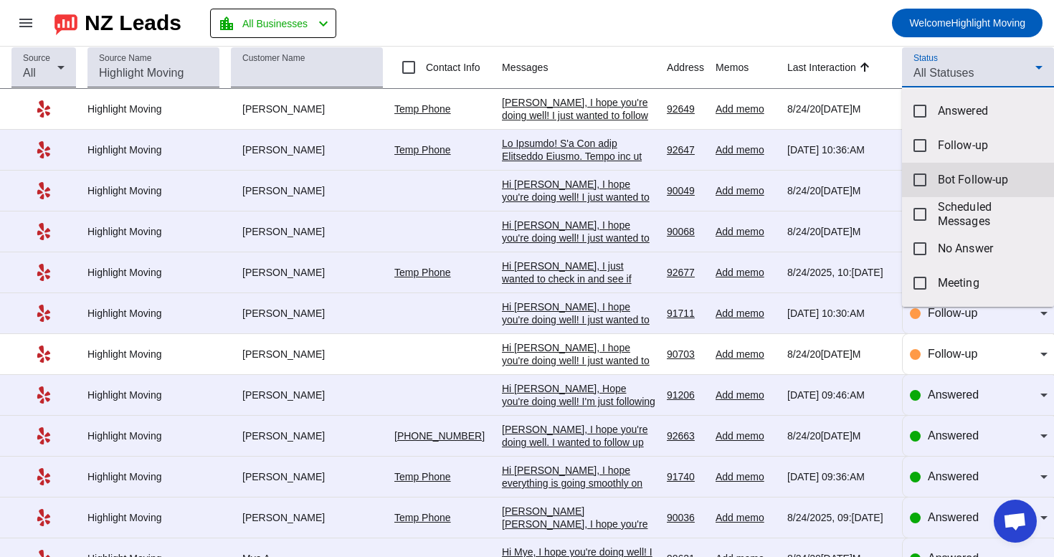
click at [945, 172] on mat-option "Bot Follow-up" at bounding box center [978, 180] width 152 height 34
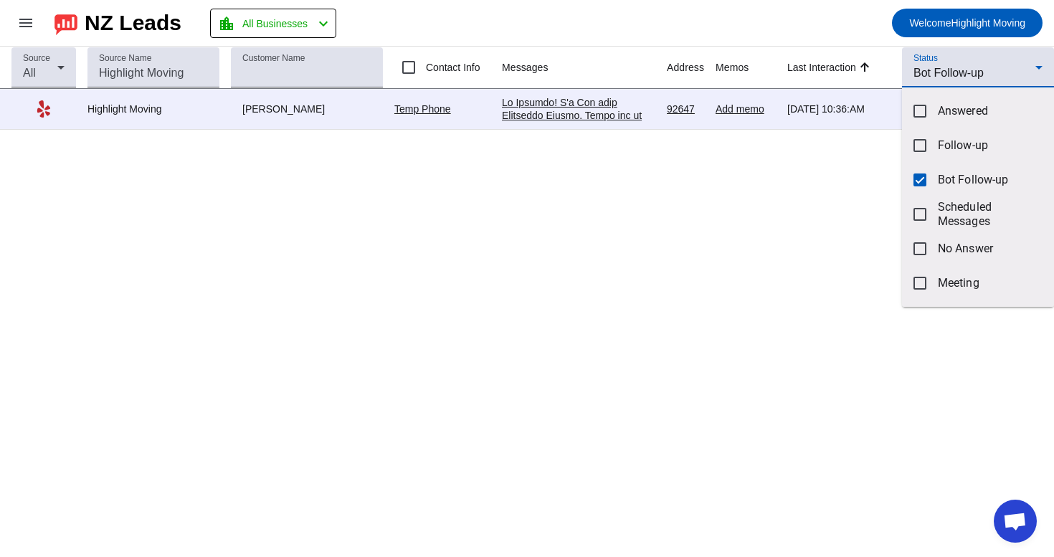
click at [796, 171] on div at bounding box center [527, 278] width 1054 height 557
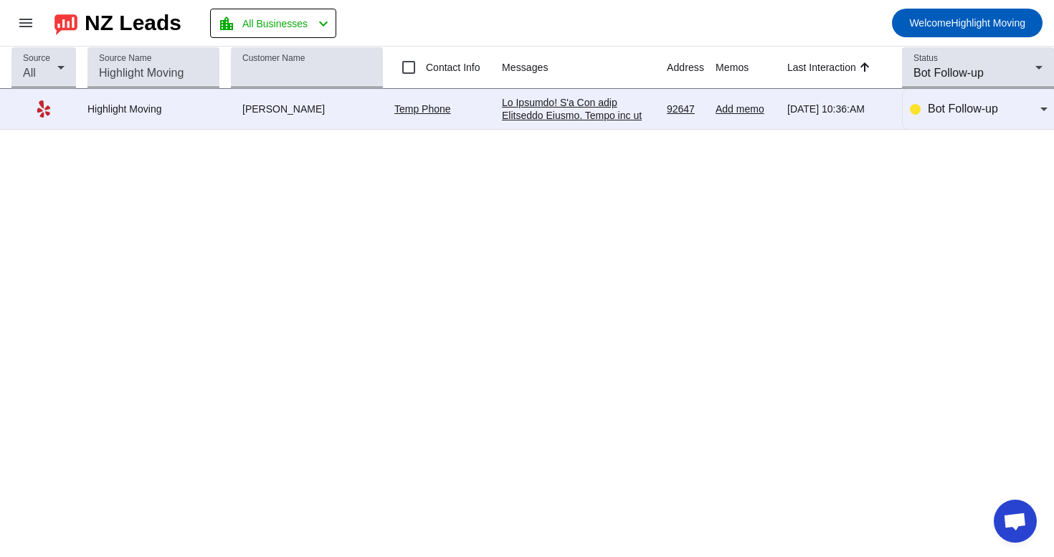
click at [636, 118] on div at bounding box center [578, 489] width 153 height 787
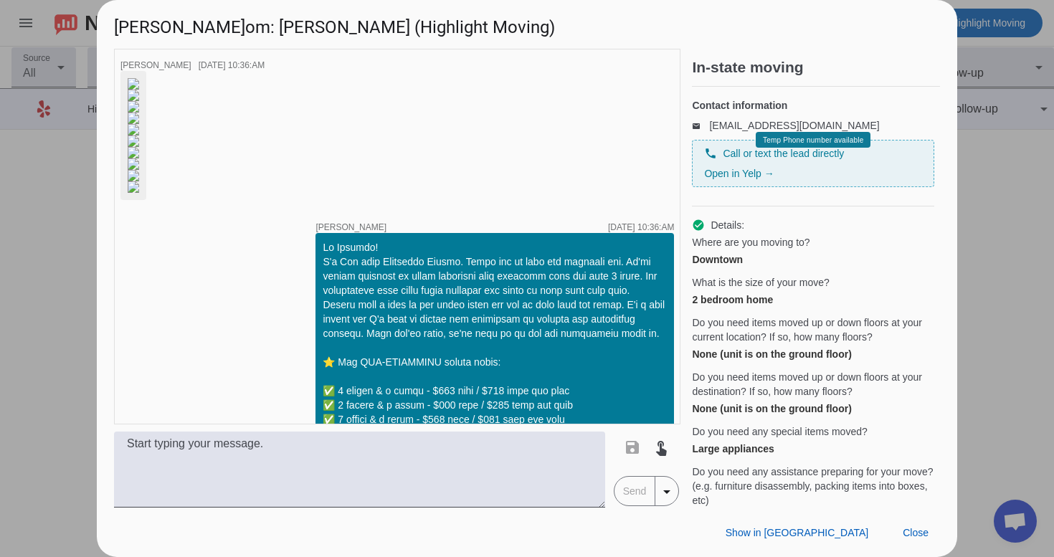
scroll to position [452, 0]
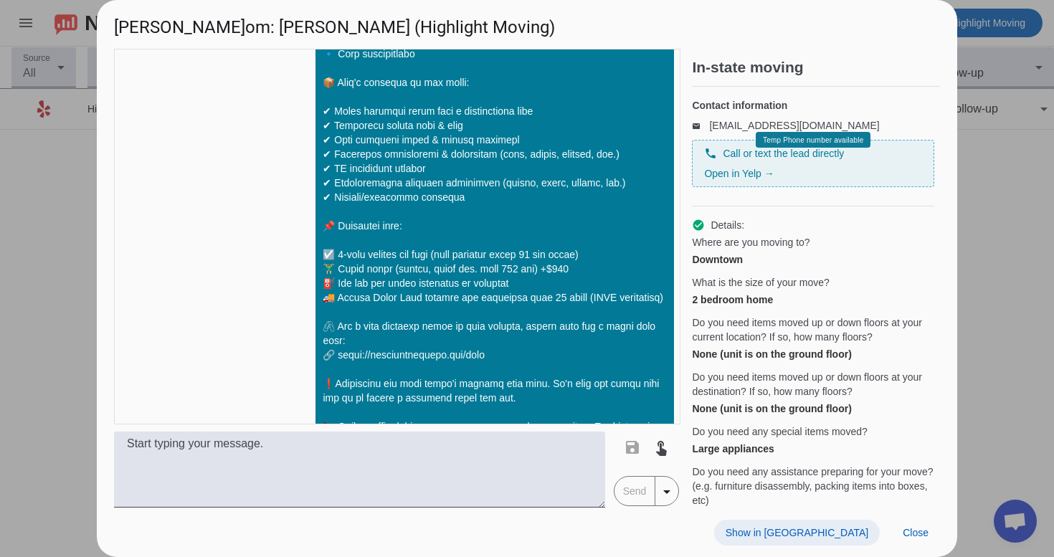
click at [825, 520] on span at bounding box center [797, 533] width 166 height 26
click at [906, 531] on span "Close" at bounding box center [915, 532] width 26 height 11
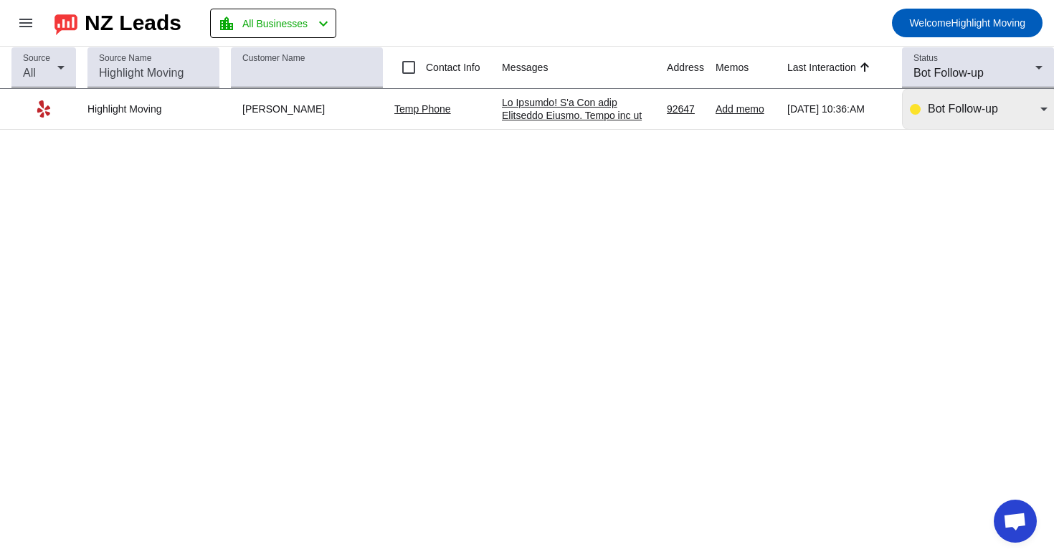
click at [930, 123] on div "Bot Follow-up" at bounding box center [978, 109] width 138 height 40
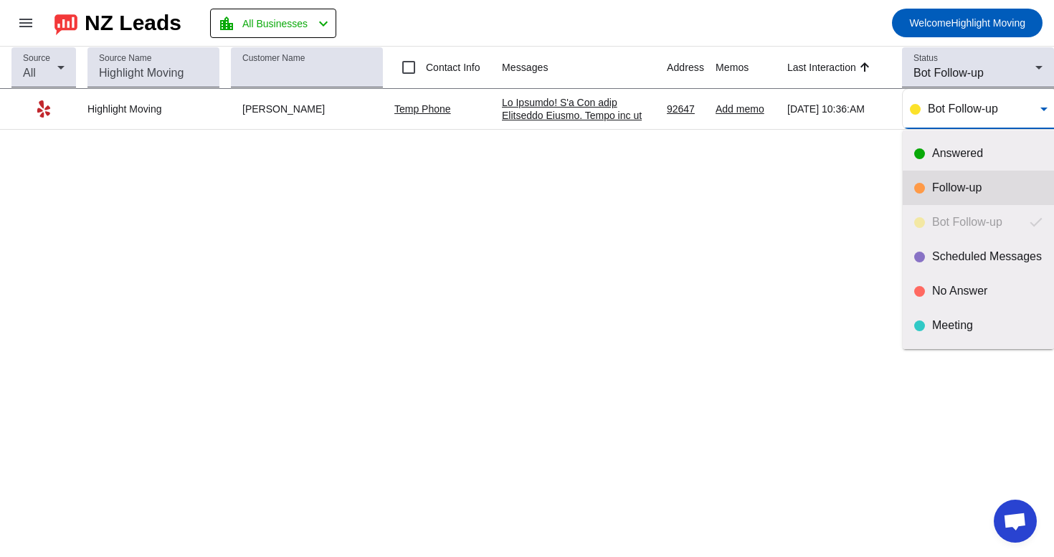
click at [925, 192] on div "Follow-up" at bounding box center [978, 188] width 128 height 14
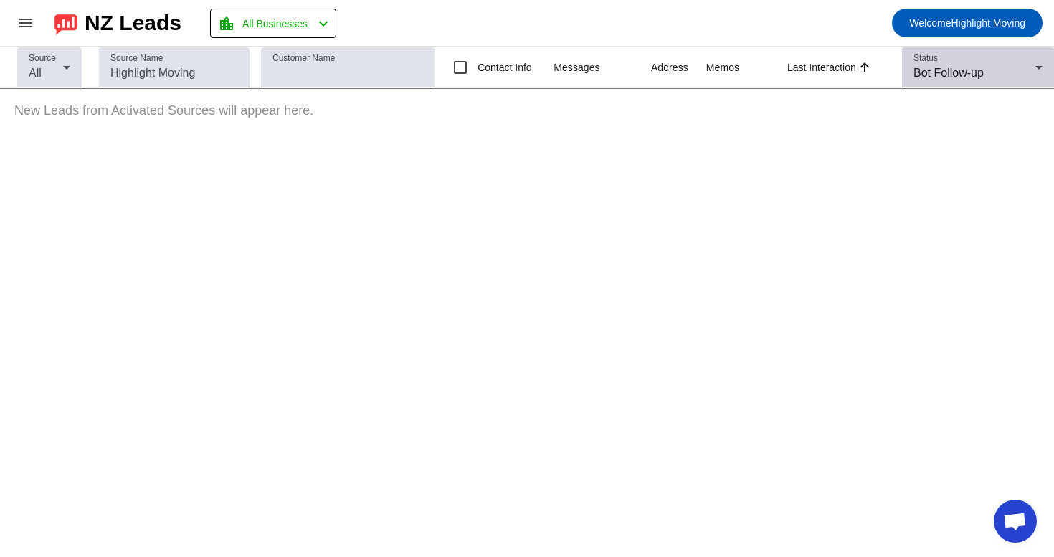
click at [942, 80] on div "Bot Follow-up" at bounding box center [974, 73] width 122 height 17
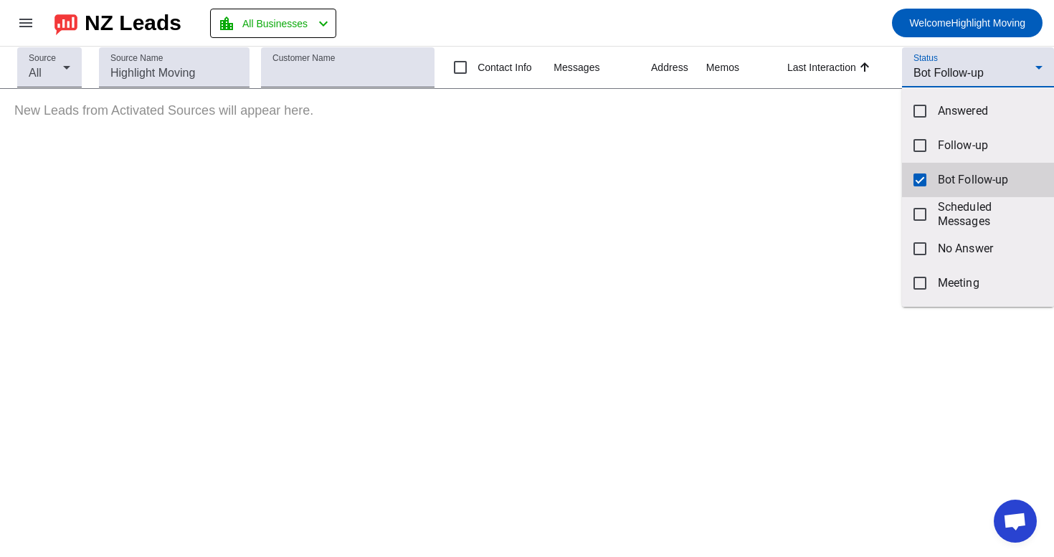
click at [911, 178] on mat-option "Bot Follow-up" at bounding box center [978, 180] width 152 height 34
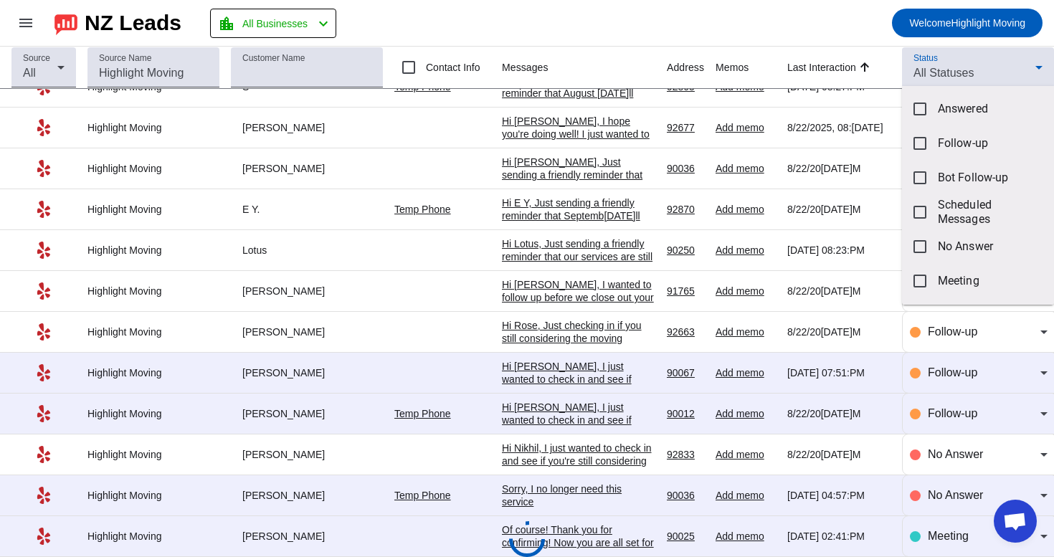
scroll to position [0, 0]
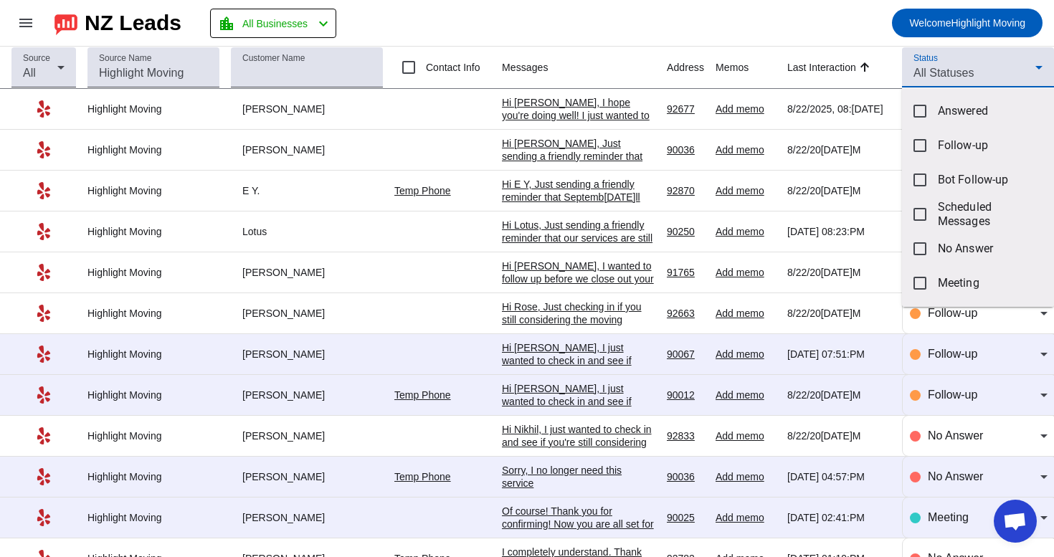
click at [988, 60] on div at bounding box center [527, 278] width 1054 height 557
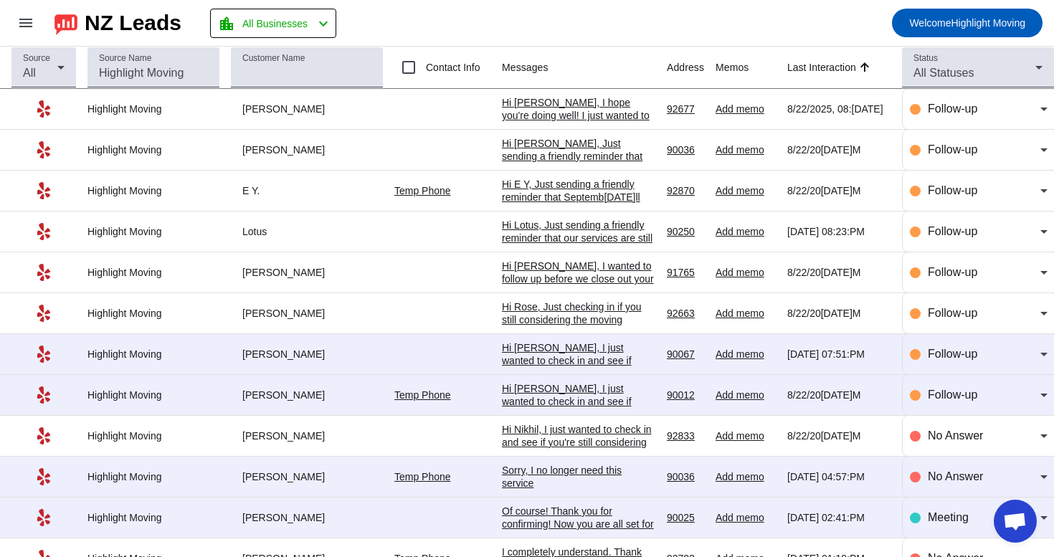
click at [565, 540] on div "Of course! Thank you for confirming! Now you are all set for Saturda[DATE] crew…" at bounding box center [578, 550] width 153 height 90
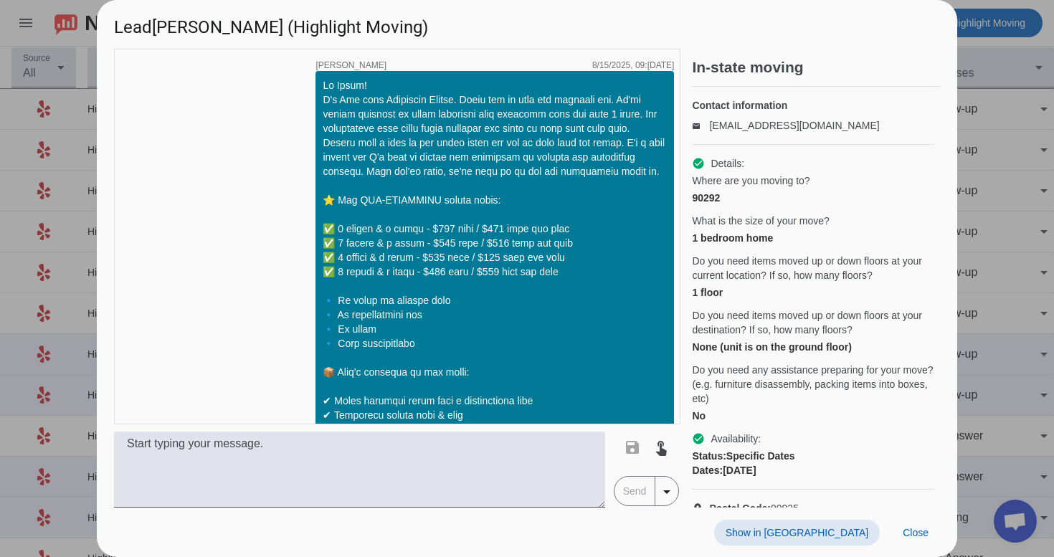
scroll to position [2233, 0]
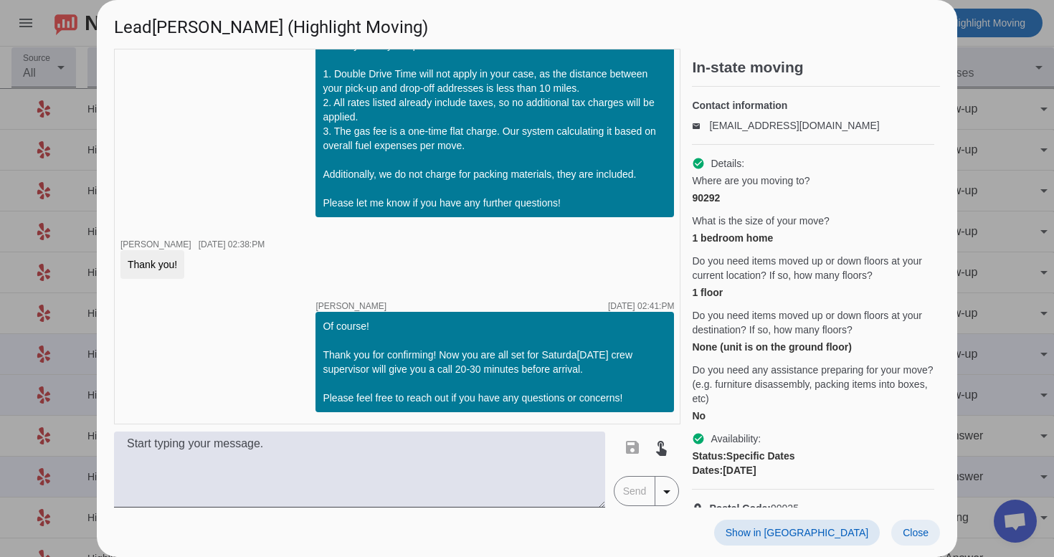
click at [911, 529] on span "Close" at bounding box center [915, 532] width 26 height 11
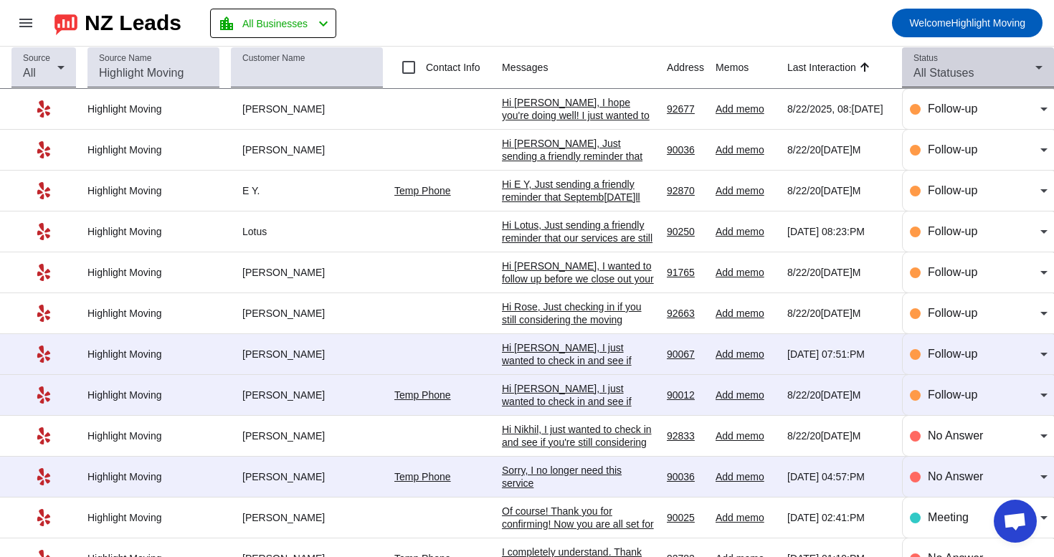
click at [947, 75] on span "All Statuses" at bounding box center [943, 73] width 60 height 12
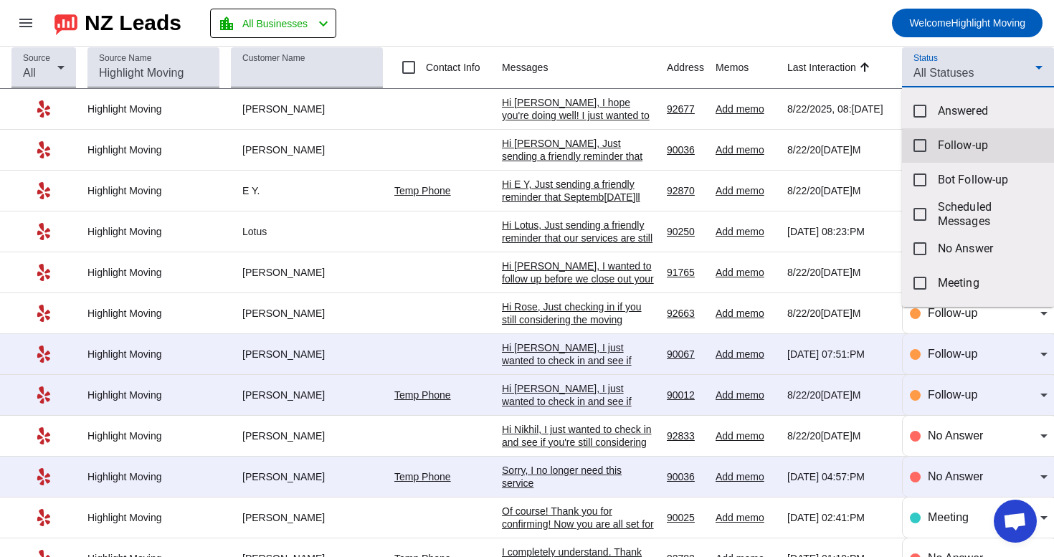
click at [934, 144] on mat-option "Follow-up" at bounding box center [978, 145] width 152 height 34
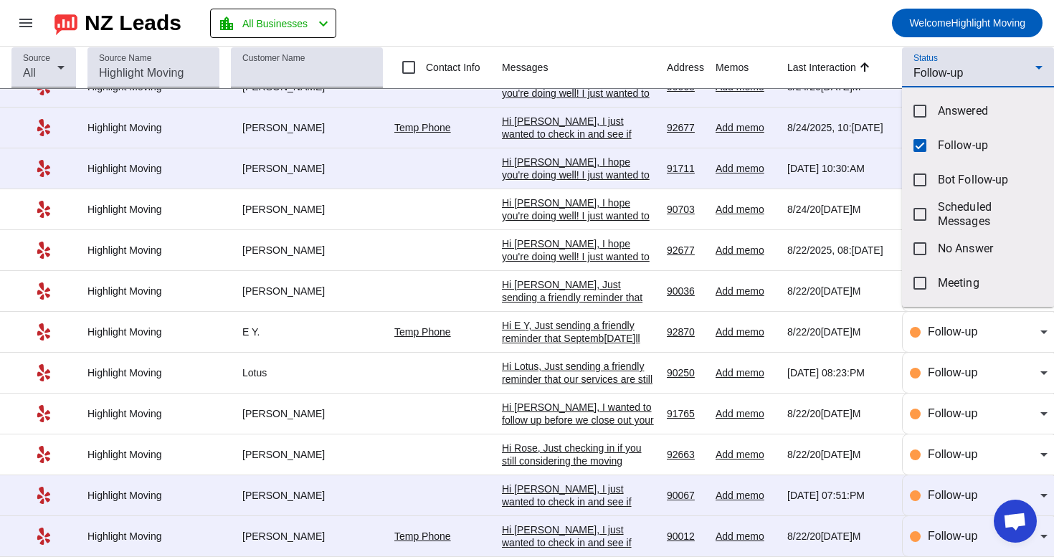
scroll to position [156, 0]
click at [539, 538] on div at bounding box center [527, 278] width 1054 height 557
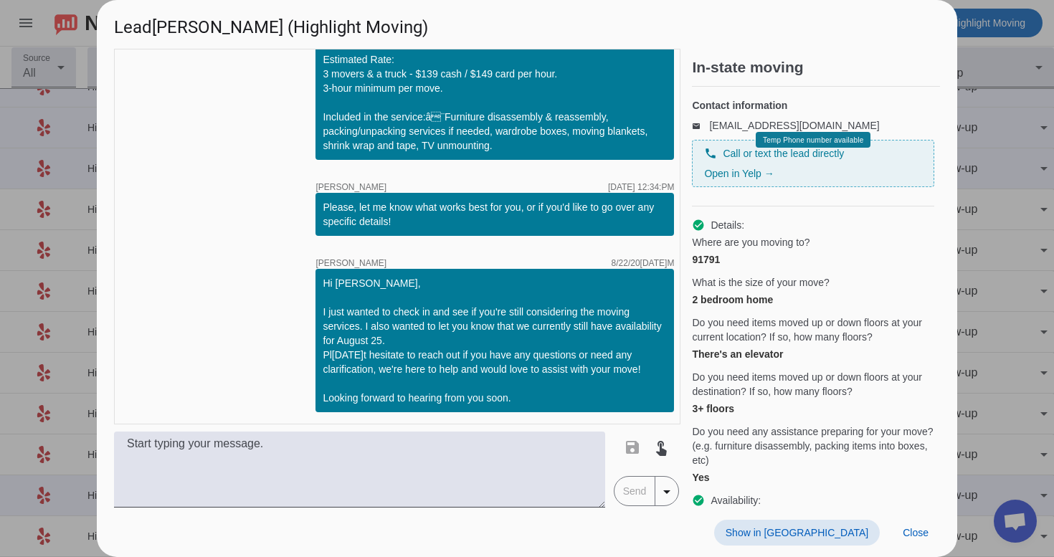
click at [824, 522] on span at bounding box center [797, 533] width 166 height 26
click at [921, 527] on span "Close" at bounding box center [915, 532] width 26 height 11
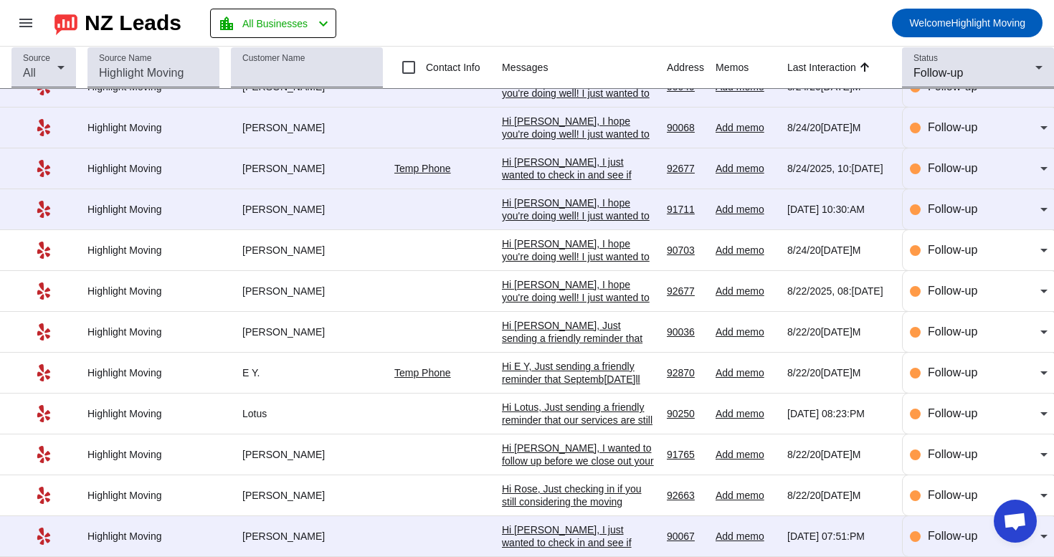
scroll to position [156, 0]
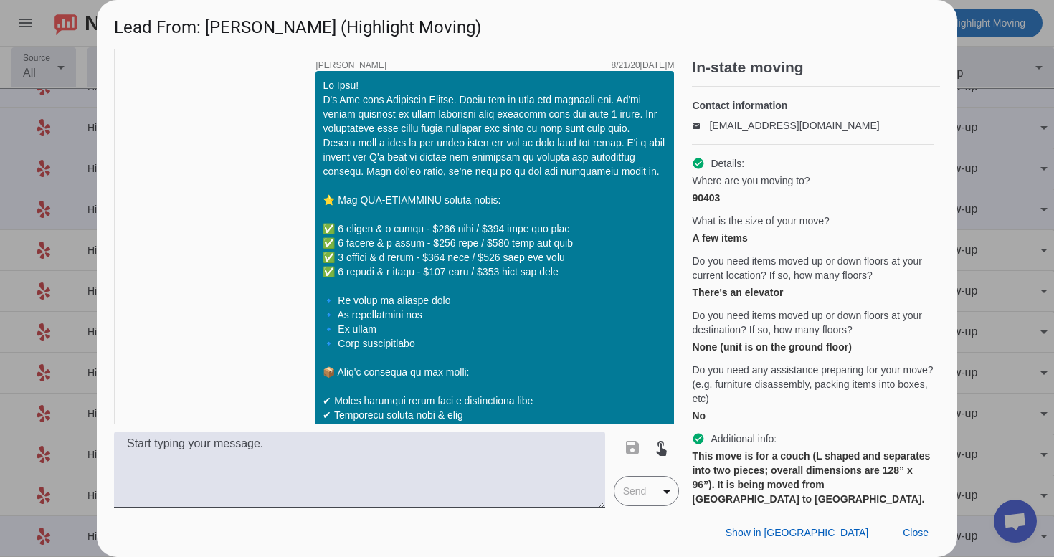
scroll to position [1066, 0]
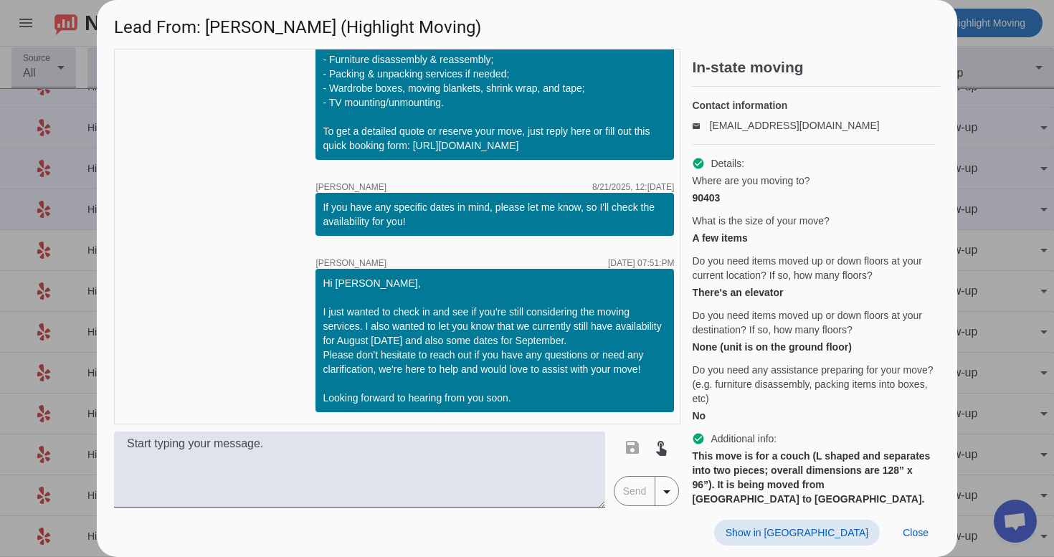
click at [823, 530] on span "Show in [GEOGRAPHIC_DATA]" at bounding box center [796, 532] width 143 height 11
click at [927, 529] on span "Close" at bounding box center [915, 532] width 26 height 11
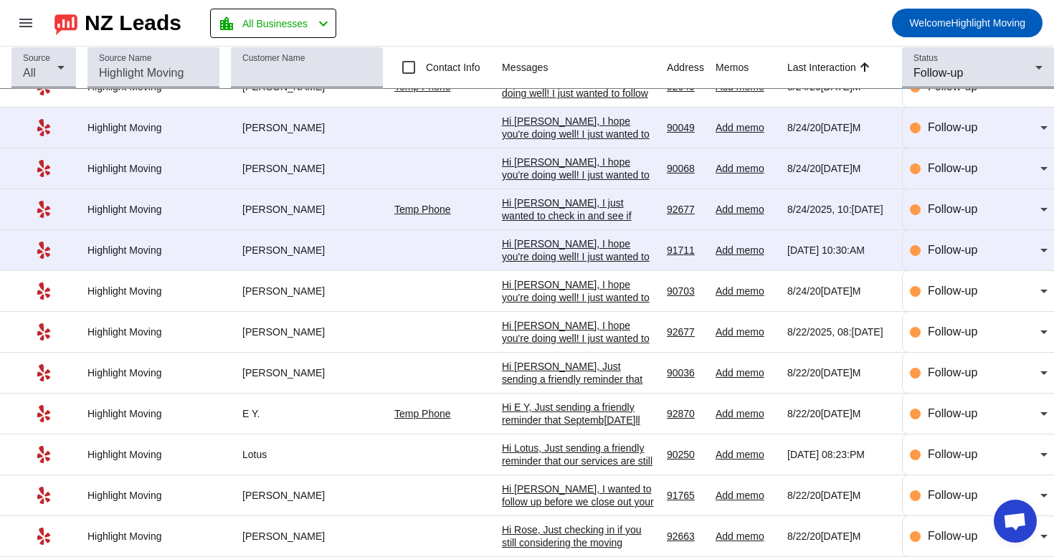
scroll to position [156, 0]
click at [565, 529] on div "Hi Rose, Just checking in if you still considering the moving services?" at bounding box center [578, 542] width 153 height 39
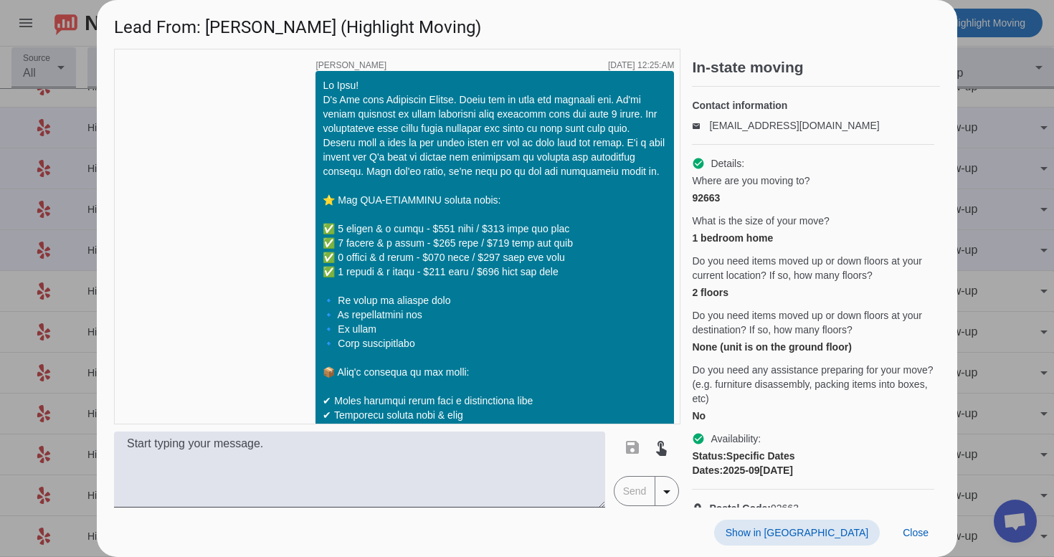
scroll to position [2020, 0]
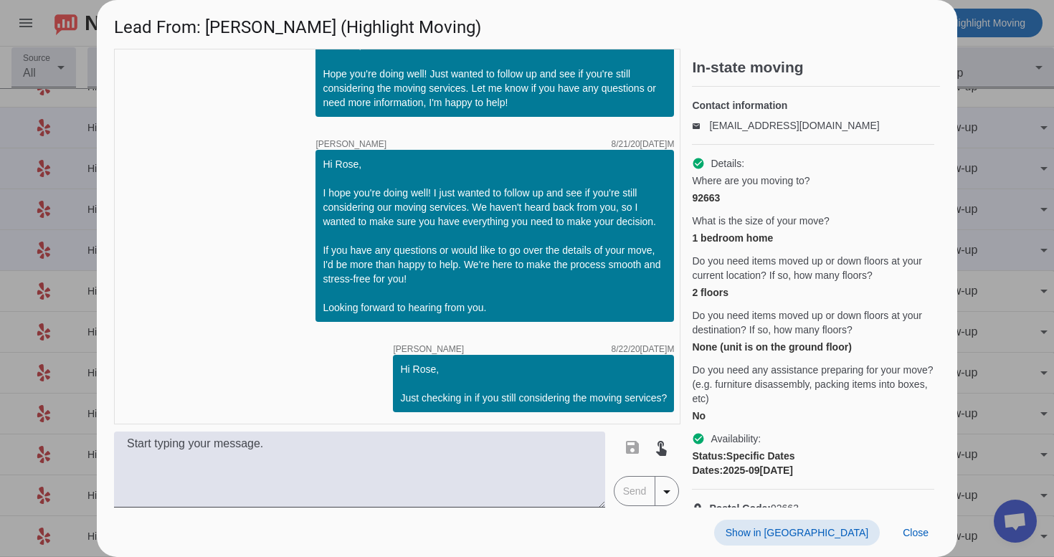
click at [813, 528] on span "Show in [GEOGRAPHIC_DATA]" at bounding box center [796, 532] width 143 height 11
click at [922, 535] on span "Close" at bounding box center [915, 532] width 26 height 11
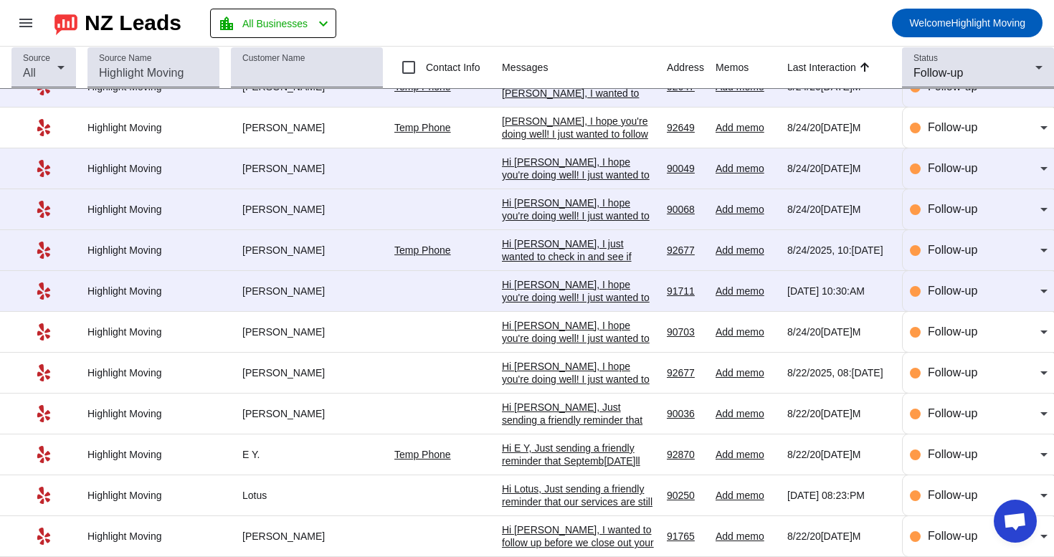
scroll to position [156, 0]
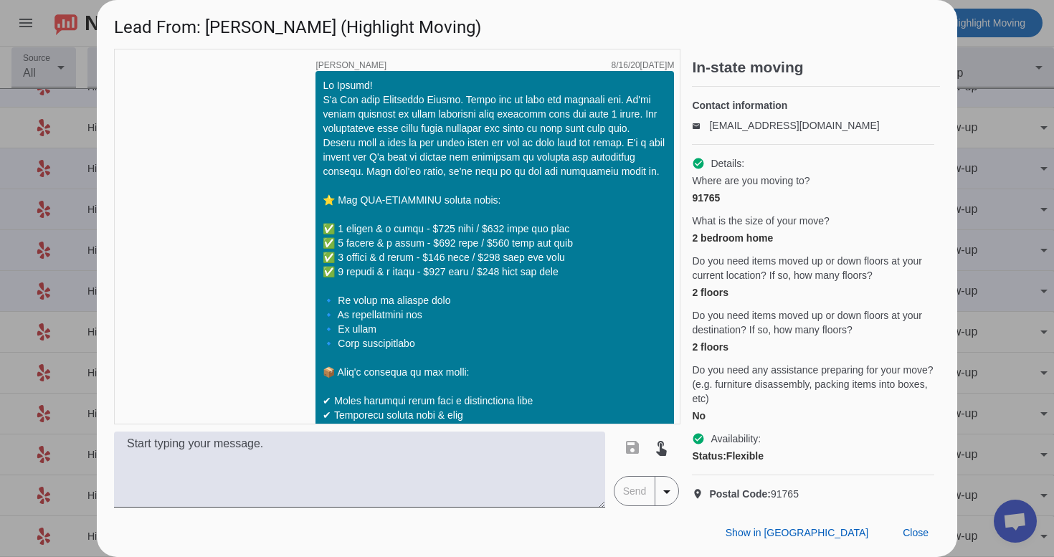
scroll to position [2120, 0]
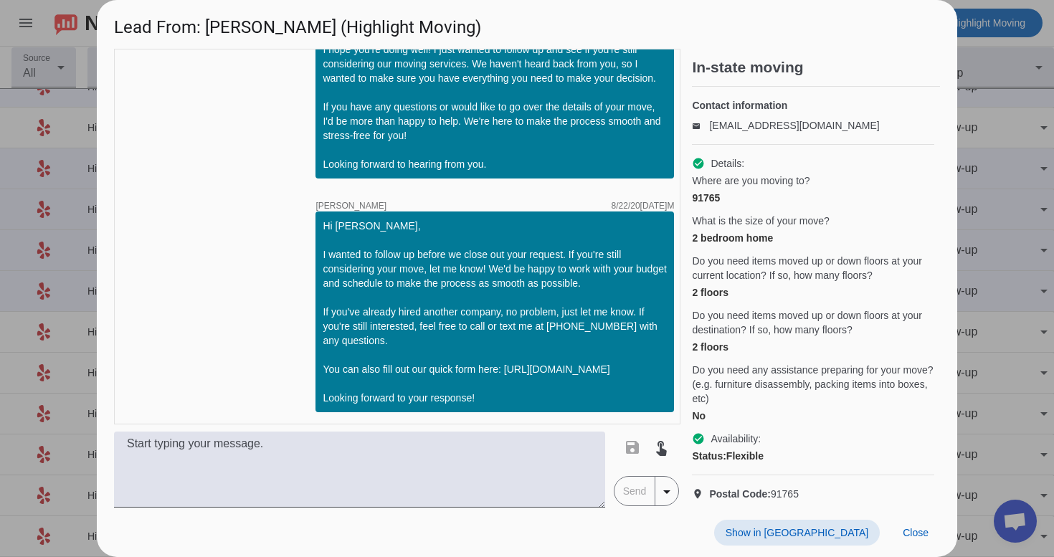
click at [829, 533] on span "Show in [GEOGRAPHIC_DATA]" at bounding box center [796, 532] width 143 height 11
click at [912, 538] on span at bounding box center [915, 533] width 49 height 26
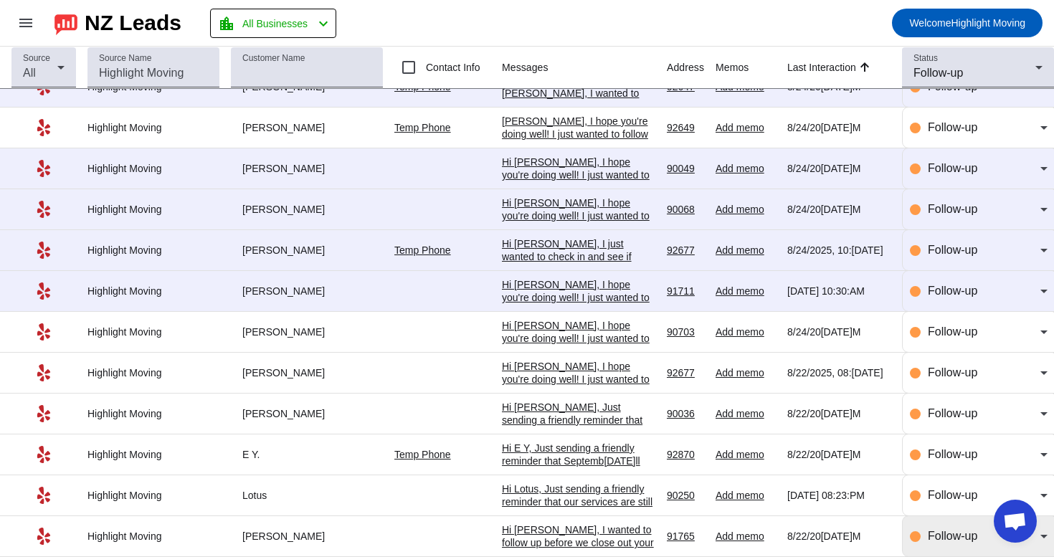
click at [936, 538] on span "Follow-up" at bounding box center [951, 536] width 49 height 12
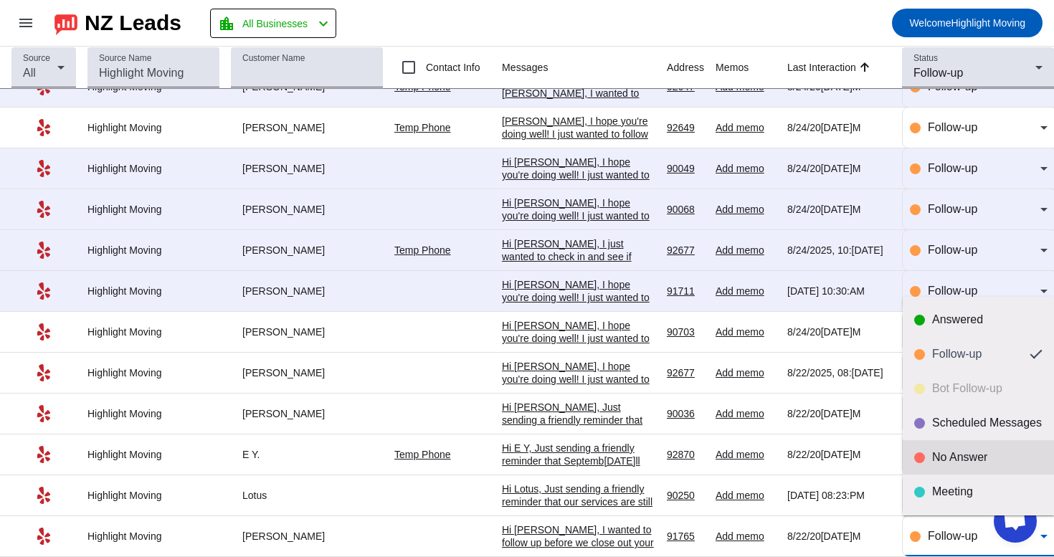
click at [980, 463] on div "No Answer" at bounding box center [987, 457] width 110 height 14
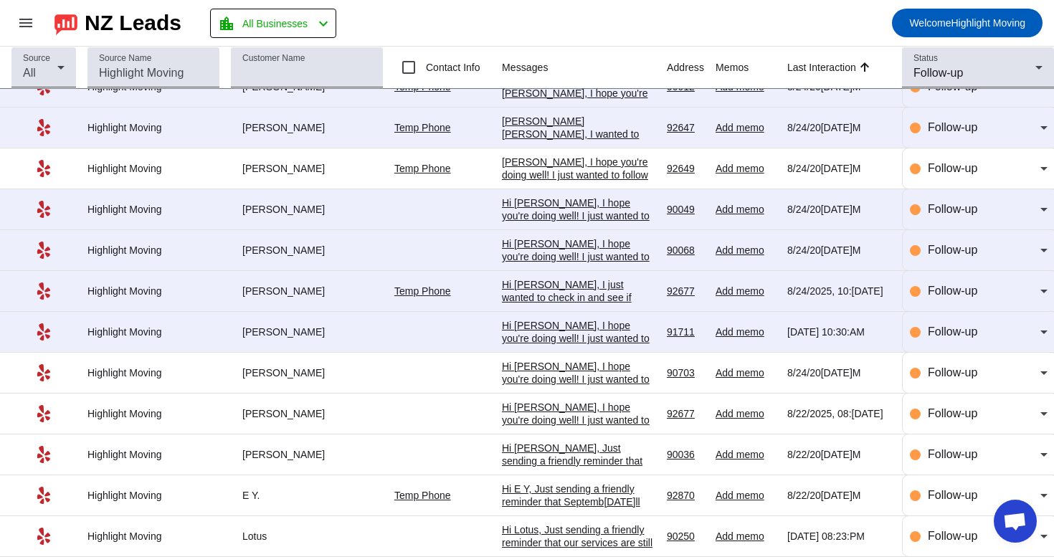
scroll to position [0, 0]
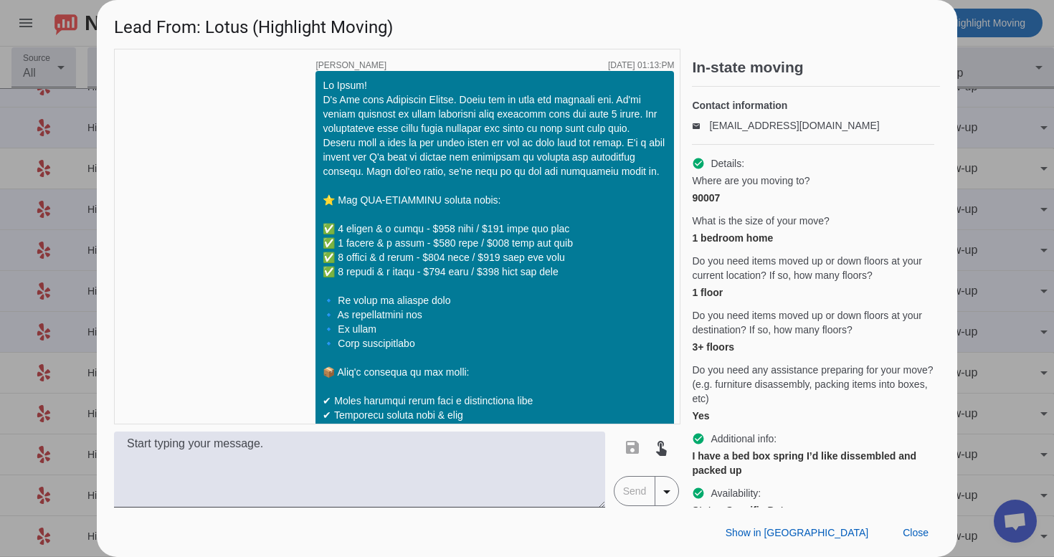
scroll to position [2163, 0]
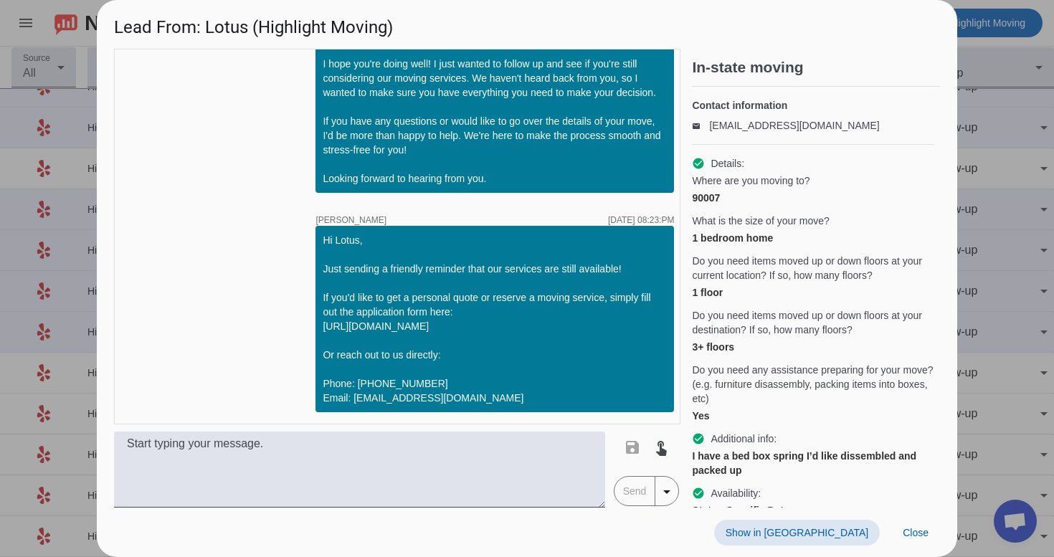
click at [840, 533] on span "Show in [GEOGRAPHIC_DATA]" at bounding box center [796, 532] width 143 height 11
click at [901, 535] on span at bounding box center [915, 533] width 49 height 26
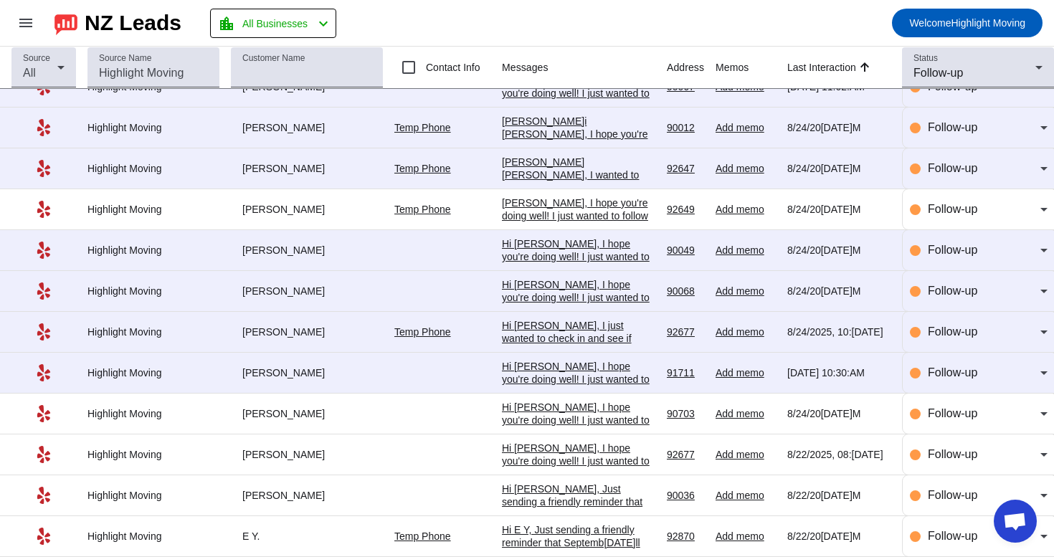
scroll to position [115, 0]
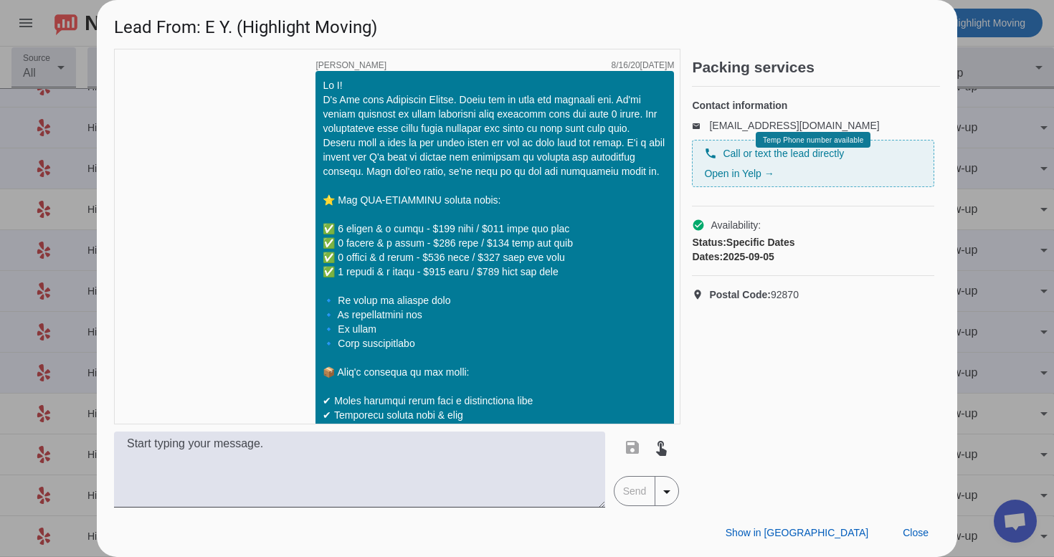
scroll to position [1390, 0]
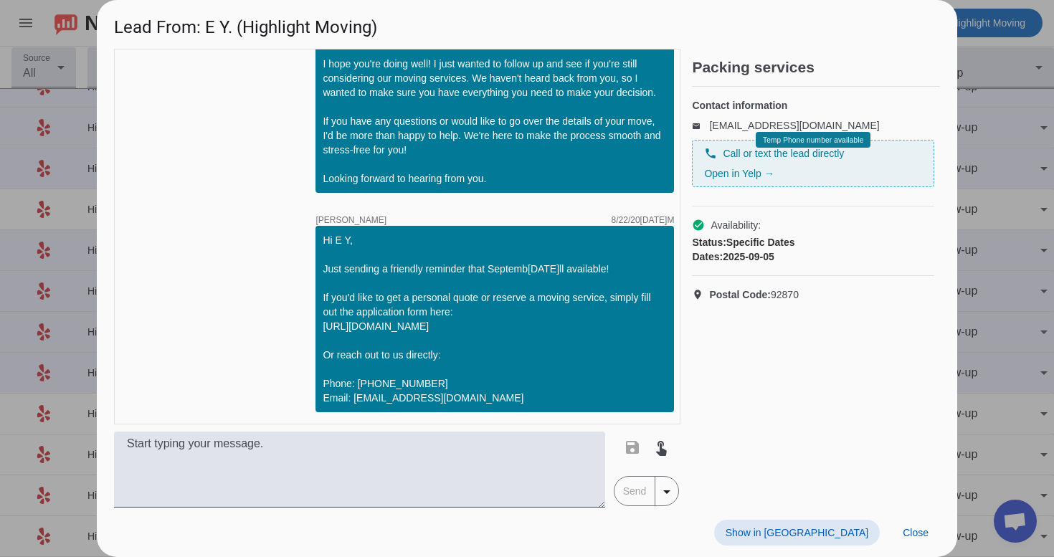
click at [861, 535] on span "Show in [GEOGRAPHIC_DATA]" at bounding box center [796, 532] width 143 height 11
click at [924, 531] on span "Close" at bounding box center [915, 532] width 26 height 11
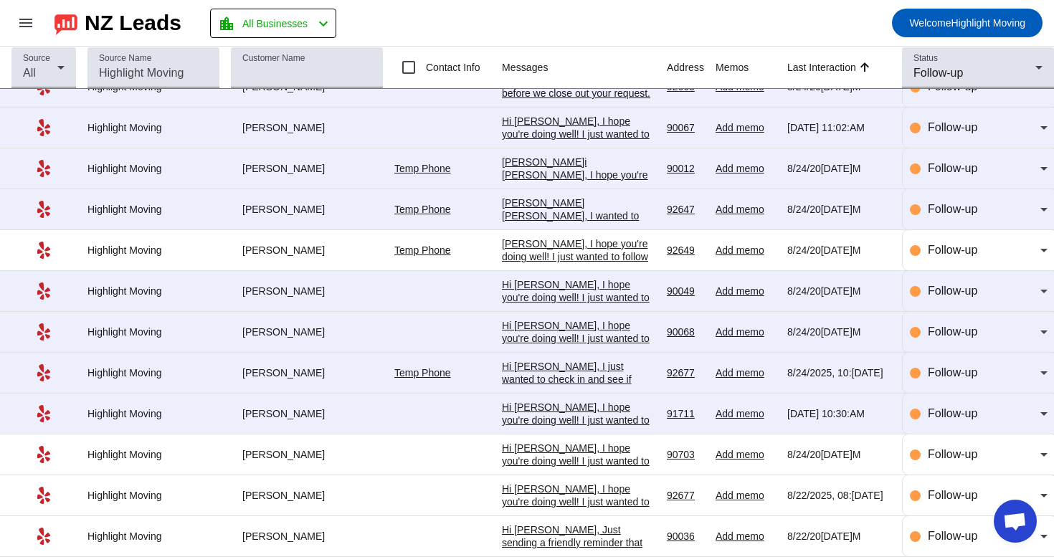
scroll to position [115, 0]
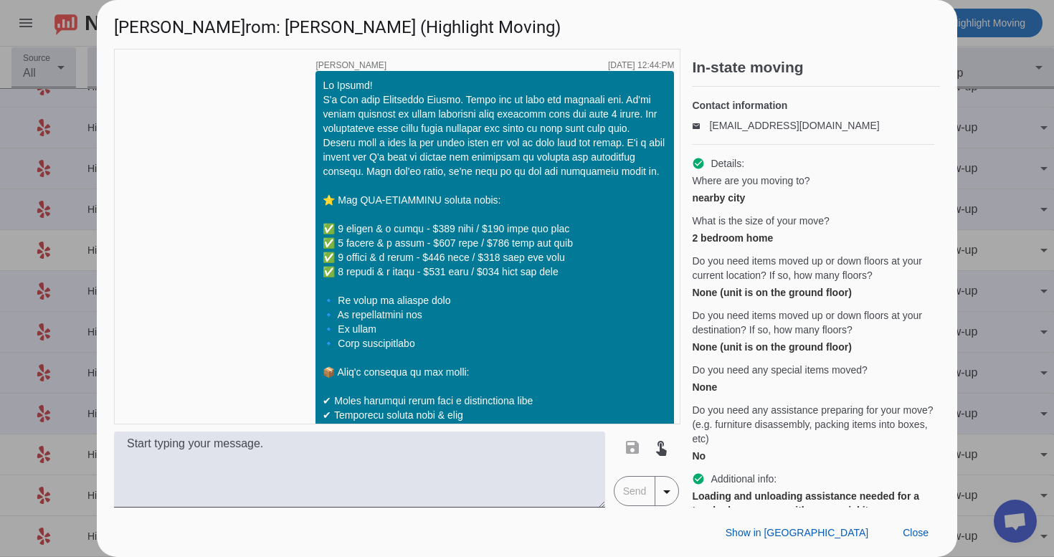
scroll to position [2230, 0]
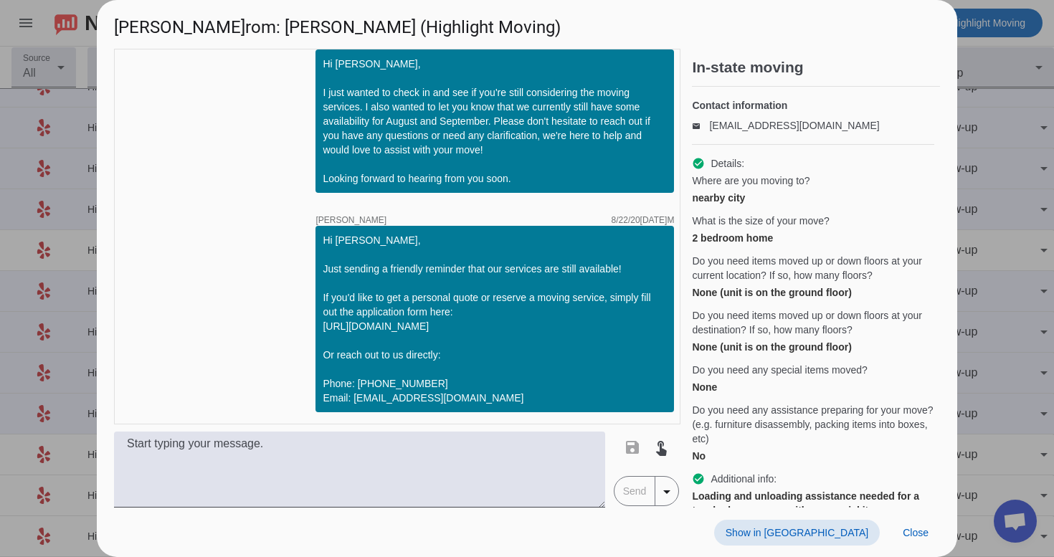
click at [851, 537] on span "Show in [GEOGRAPHIC_DATA]" at bounding box center [796, 532] width 143 height 11
click at [904, 531] on span "Close" at bounding box center [915, 532] width 26 height 11
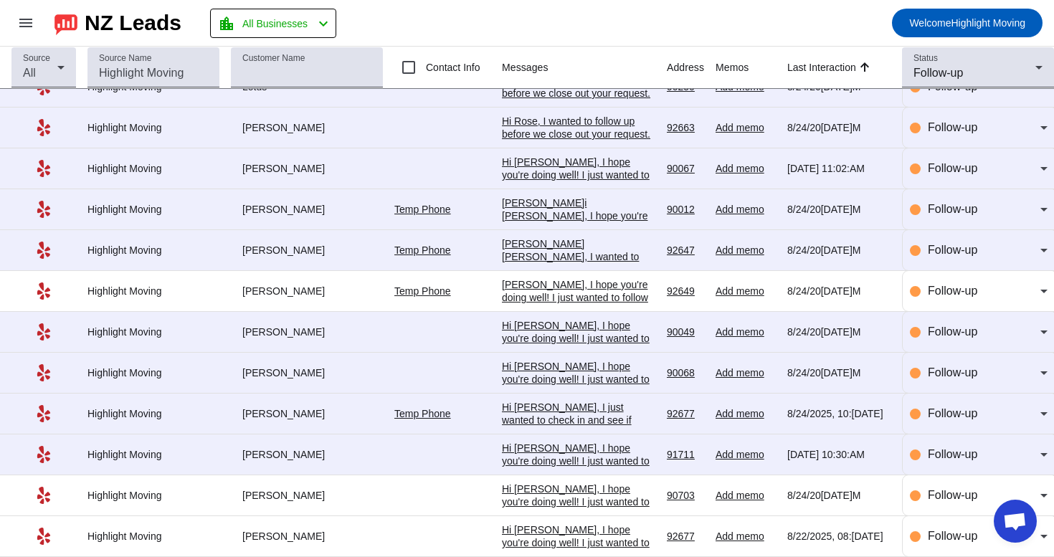
scroll to position [115, 0]
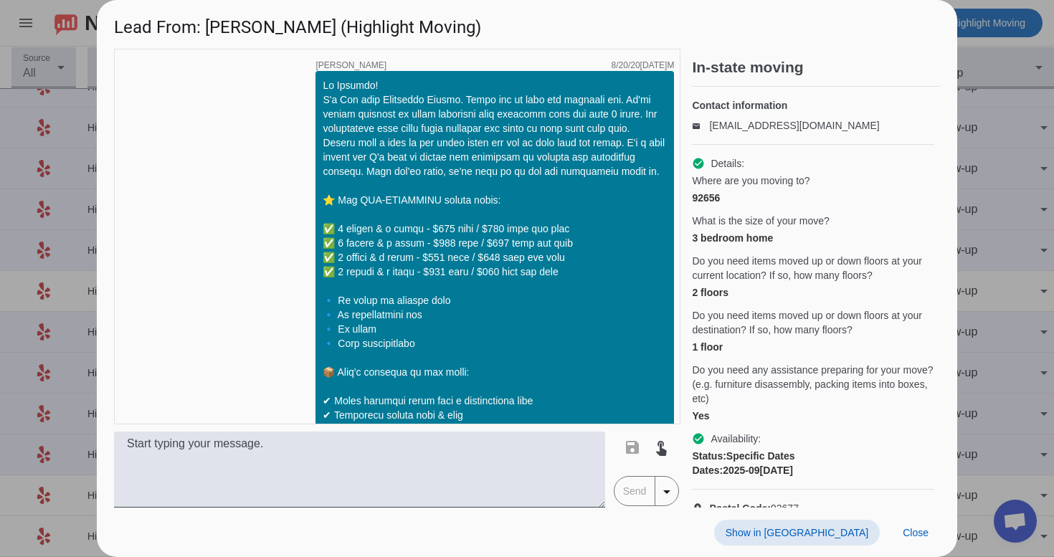
scroll to position [1314, 0]
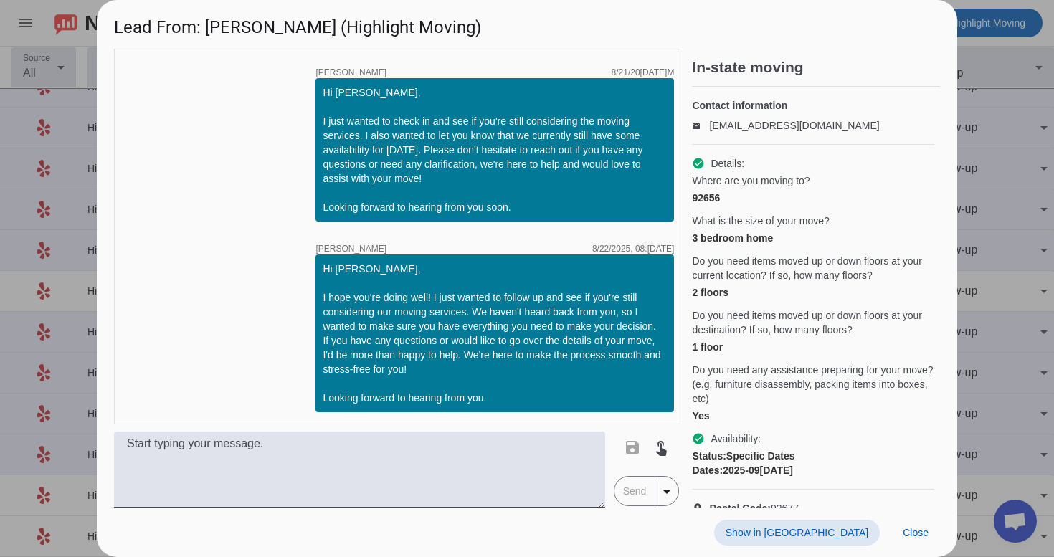
click at [839, 527] on span "Show in [GEOGRAPHIC_DATA]" at bounding box center [796, 532] width 143 height 11
click at [925, 538] on span "Close" at bounding box center [915, 532] width 26 height 11
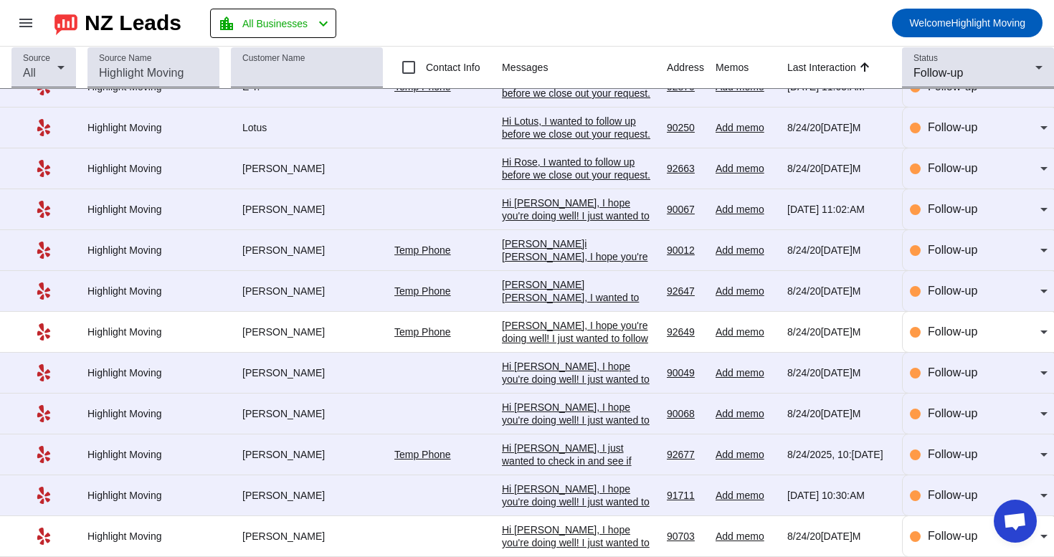
scroll to position [0, 0]
click at [581, 292] on div "[PERSON_NAME][PERSON_NAME], I wanted to follow up to see if you have any specif…" at bounding box center [578, 381] width 153 height 206
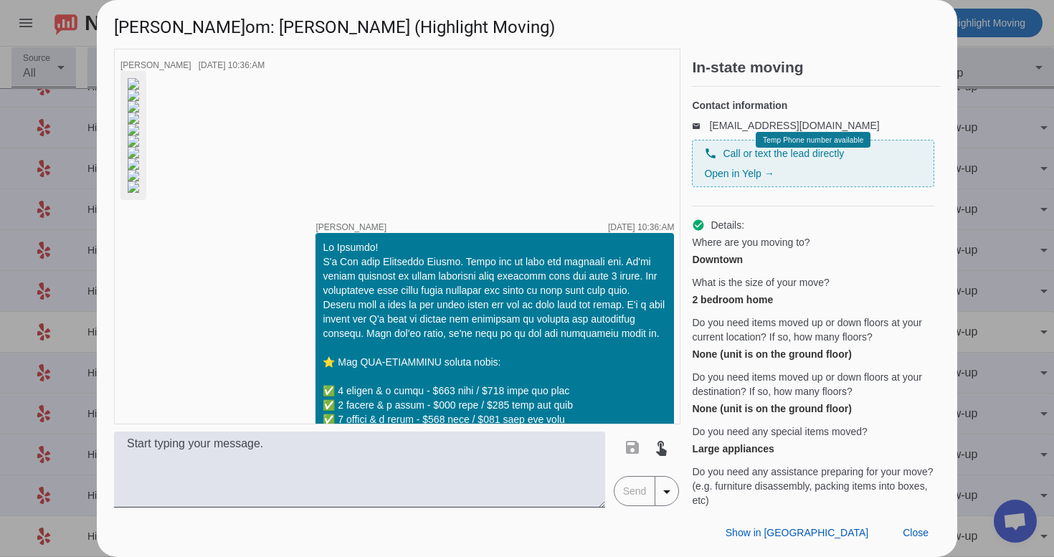
scroll to position [1846, 0]
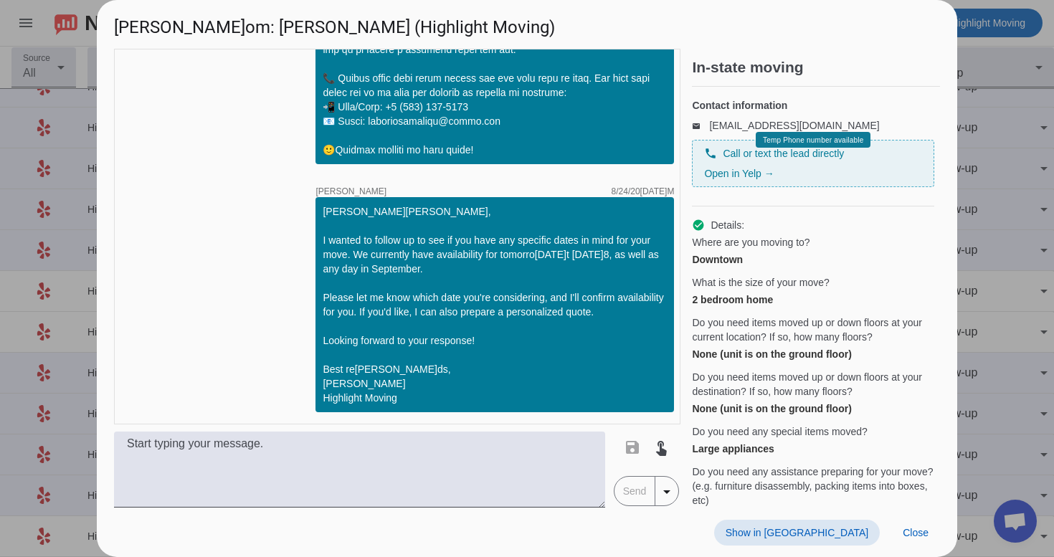
click at [834, 539] on span at bounding box center [797, 533] width 166 height 26
click at [909, 524] on span at bounding box center [915, 533] width 49 height 26
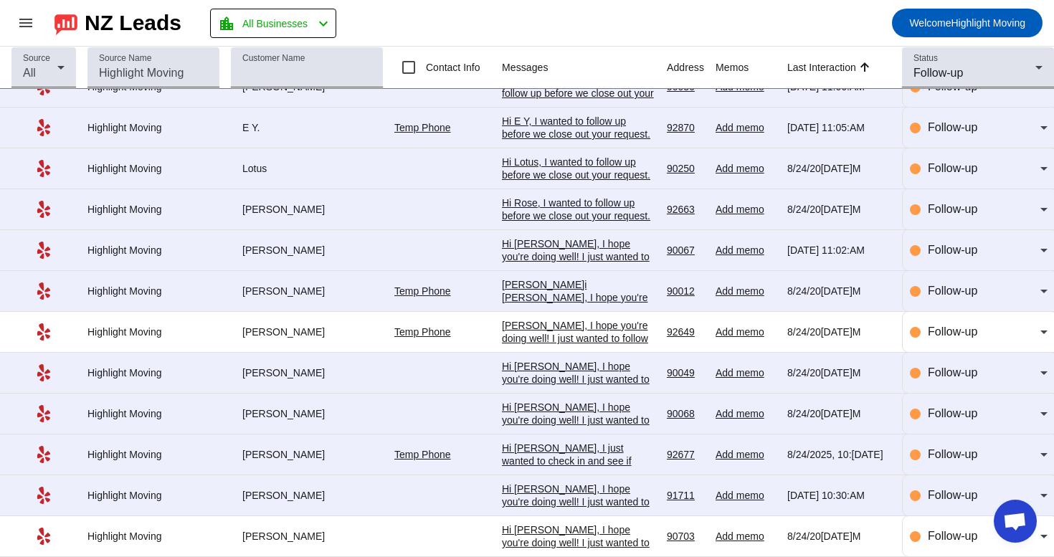
scroll to position [0, 0]
